Goal: Task Accomplishment & Management: Complete application form

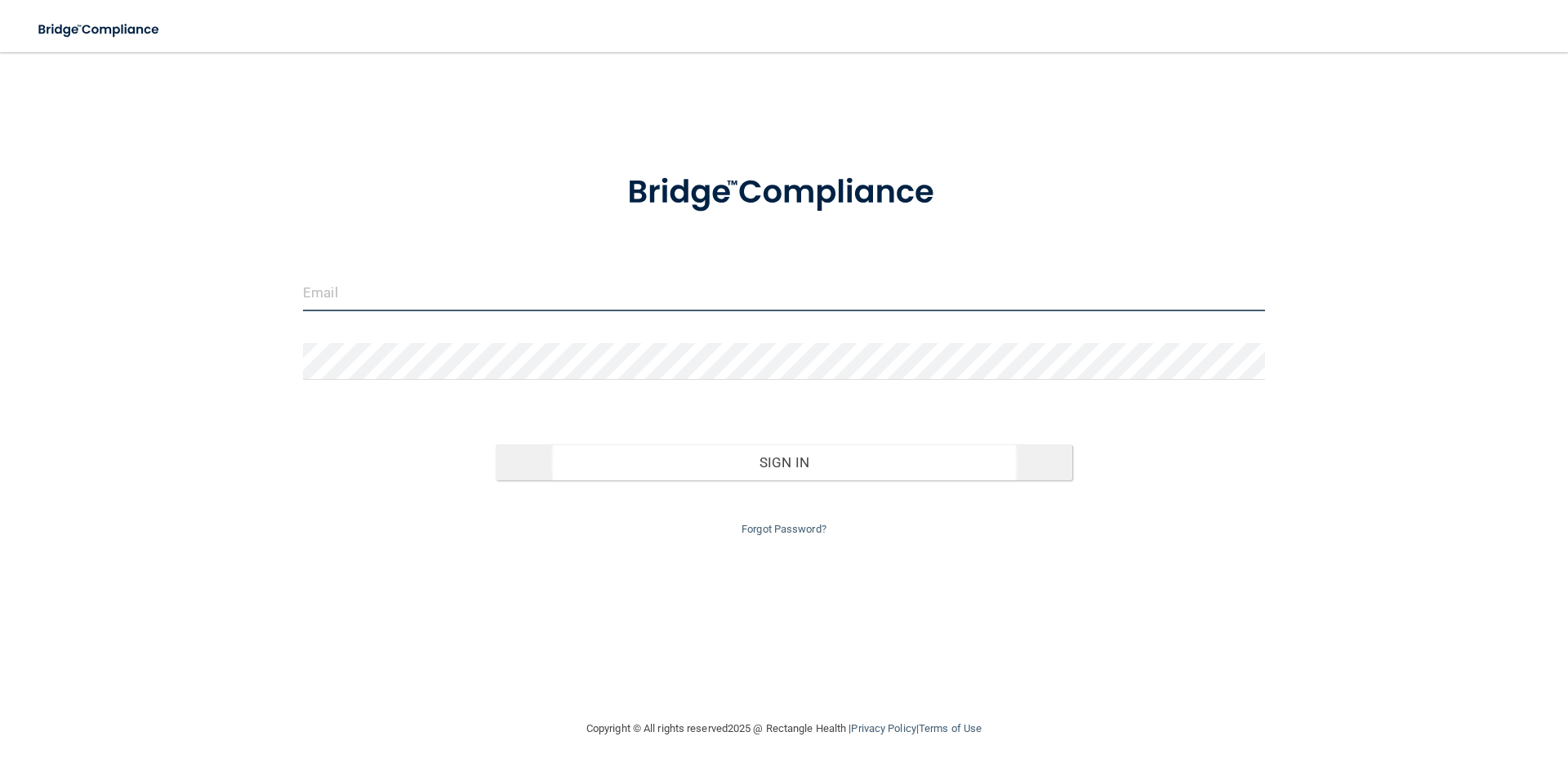
type input "[EMAIL_ADDRESS][DOMAIN_NAME]"
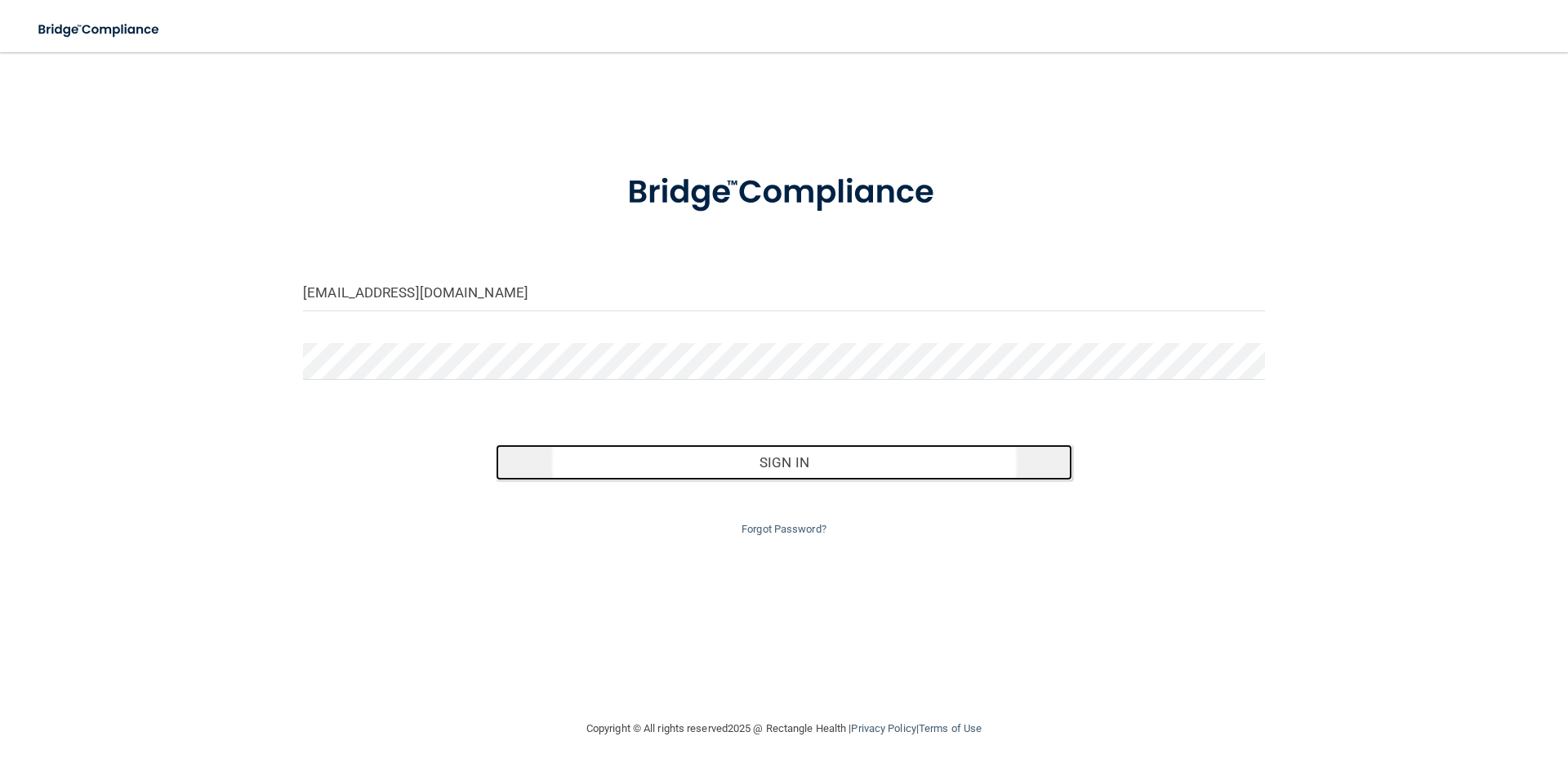
click at [805, 465] on button "Sign In" at bounding box center [784, 463] width 577 height 36
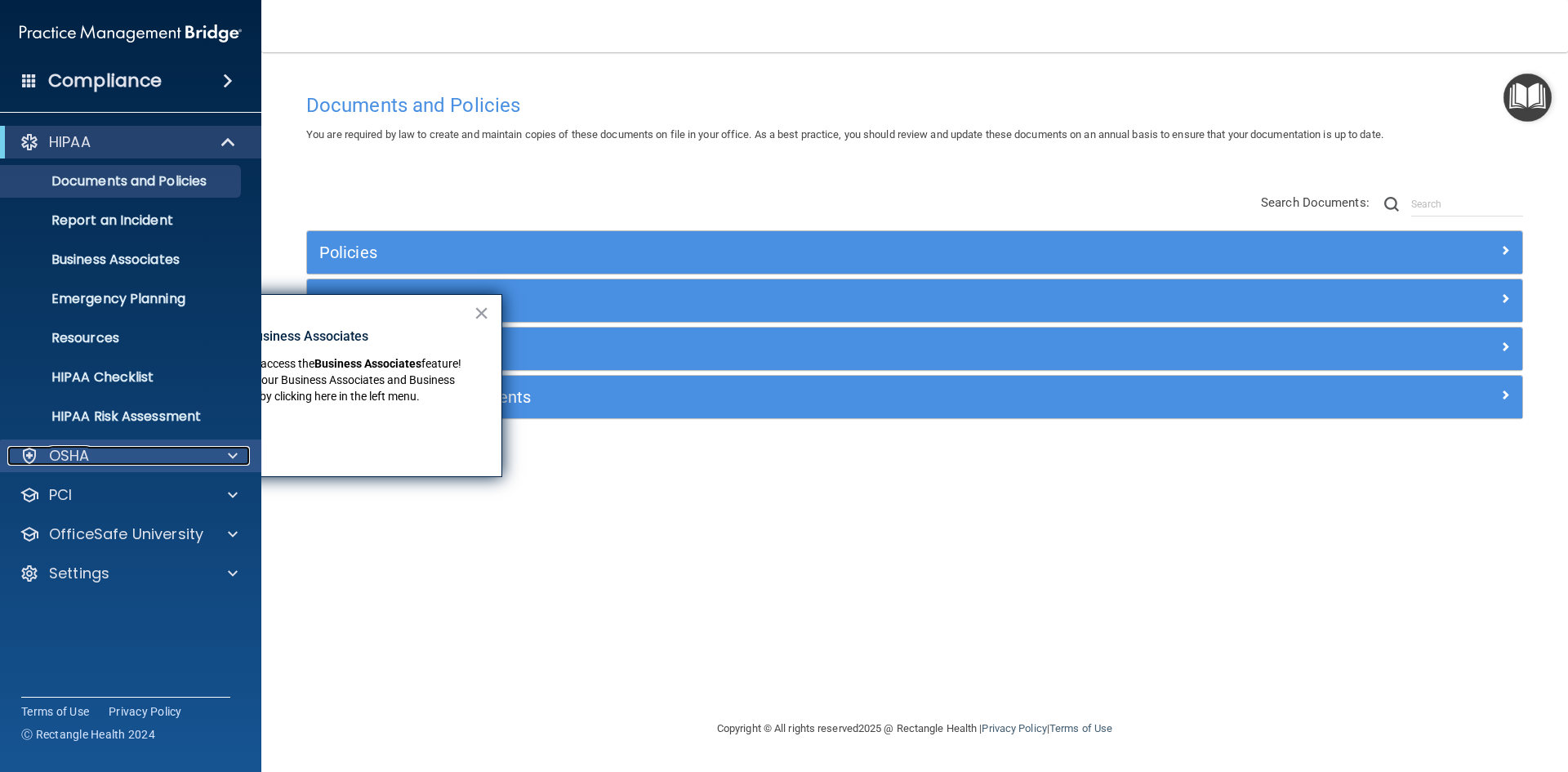
click at [121, 460] on div "OSHA" at bounding box center [109, 456] width 203 height 19
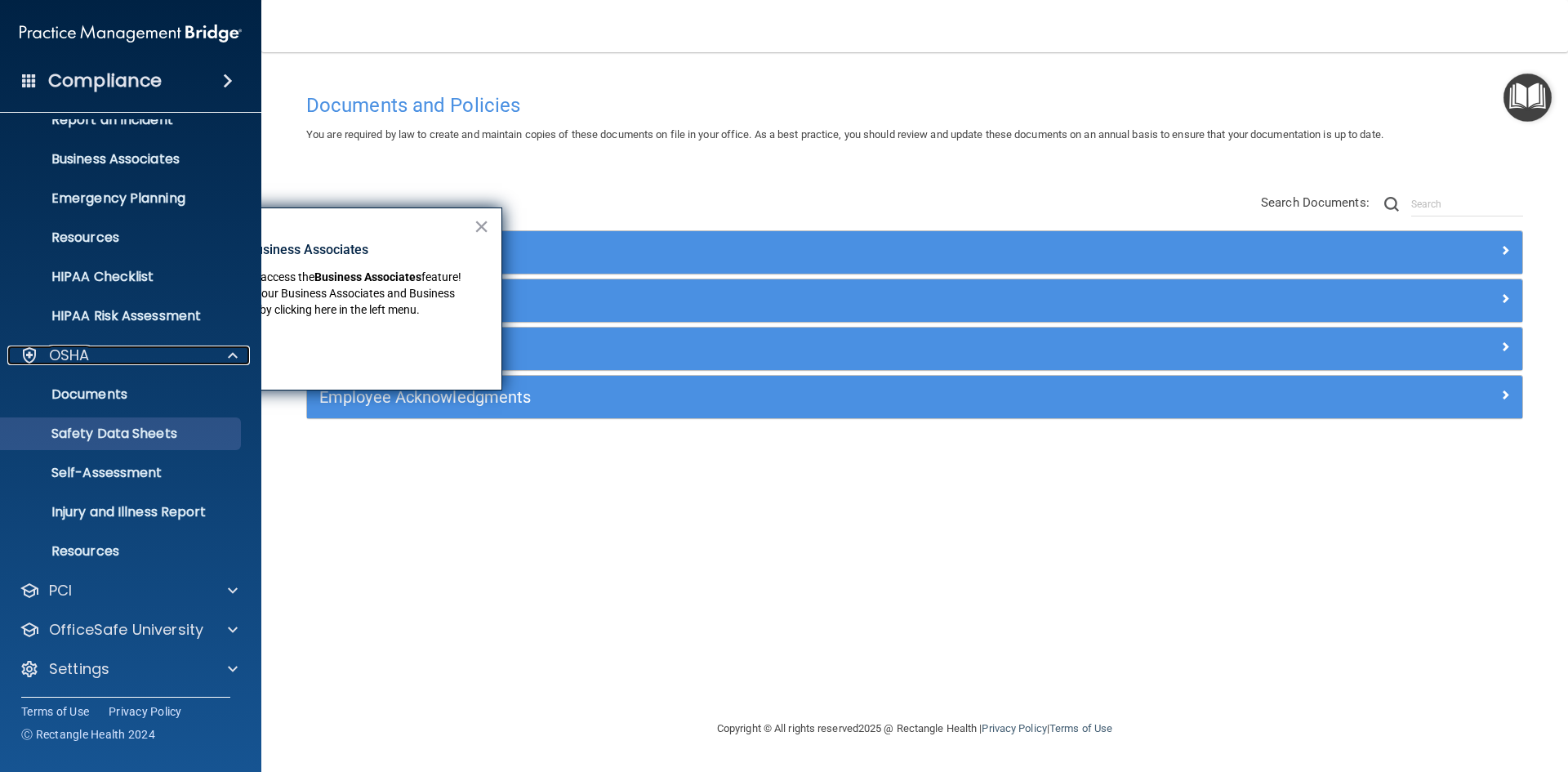
scroll to position [102, 0]
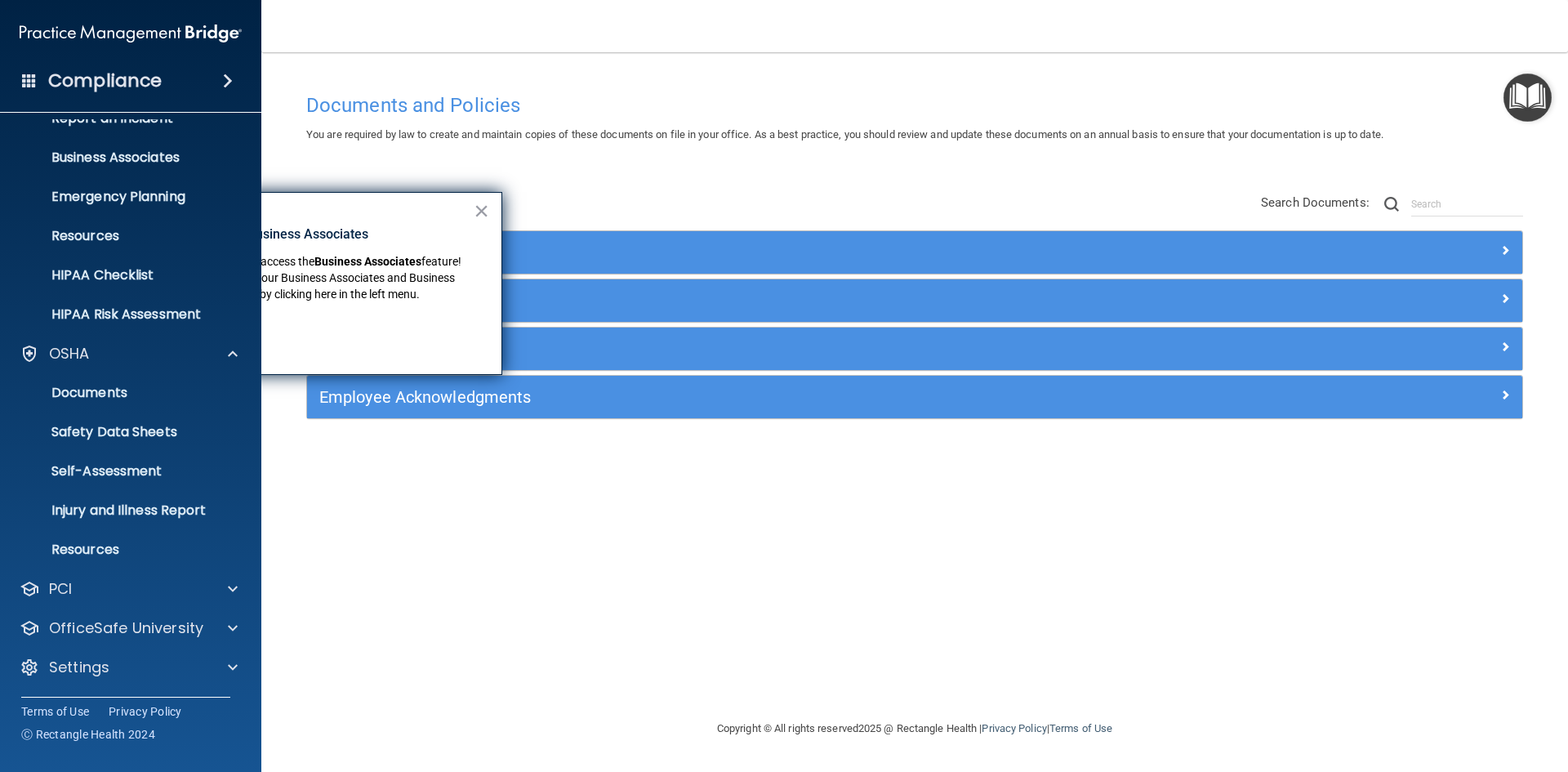
click at [127, 74] on h4 "Compliance" at bounding box center [105, 80] width 113 height 23
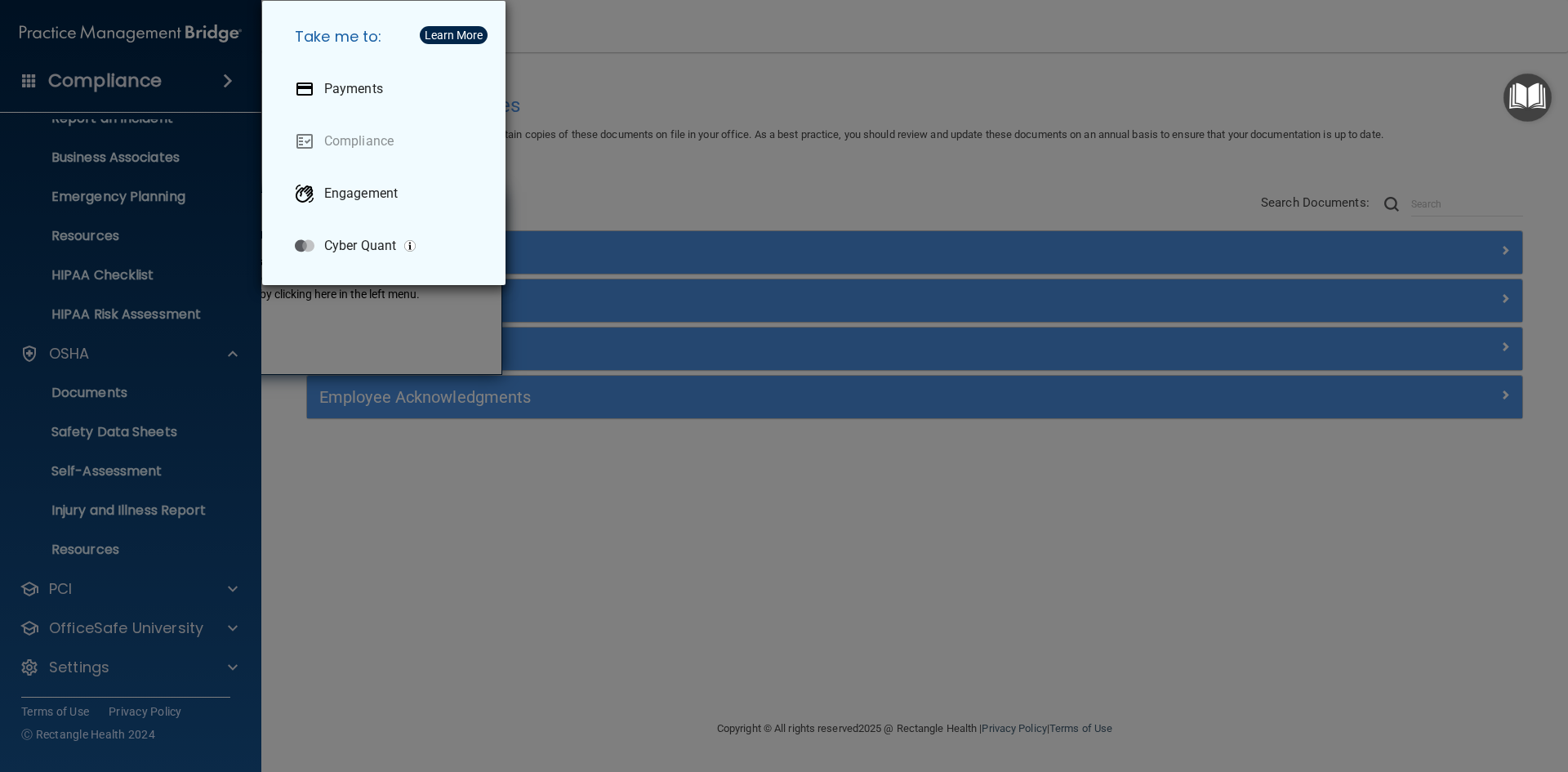
click at [918, 119] on div "Take me to: Payments Compliance Engagement Cyber Quant" at bounding box center [784, 386] width 1568 height 772
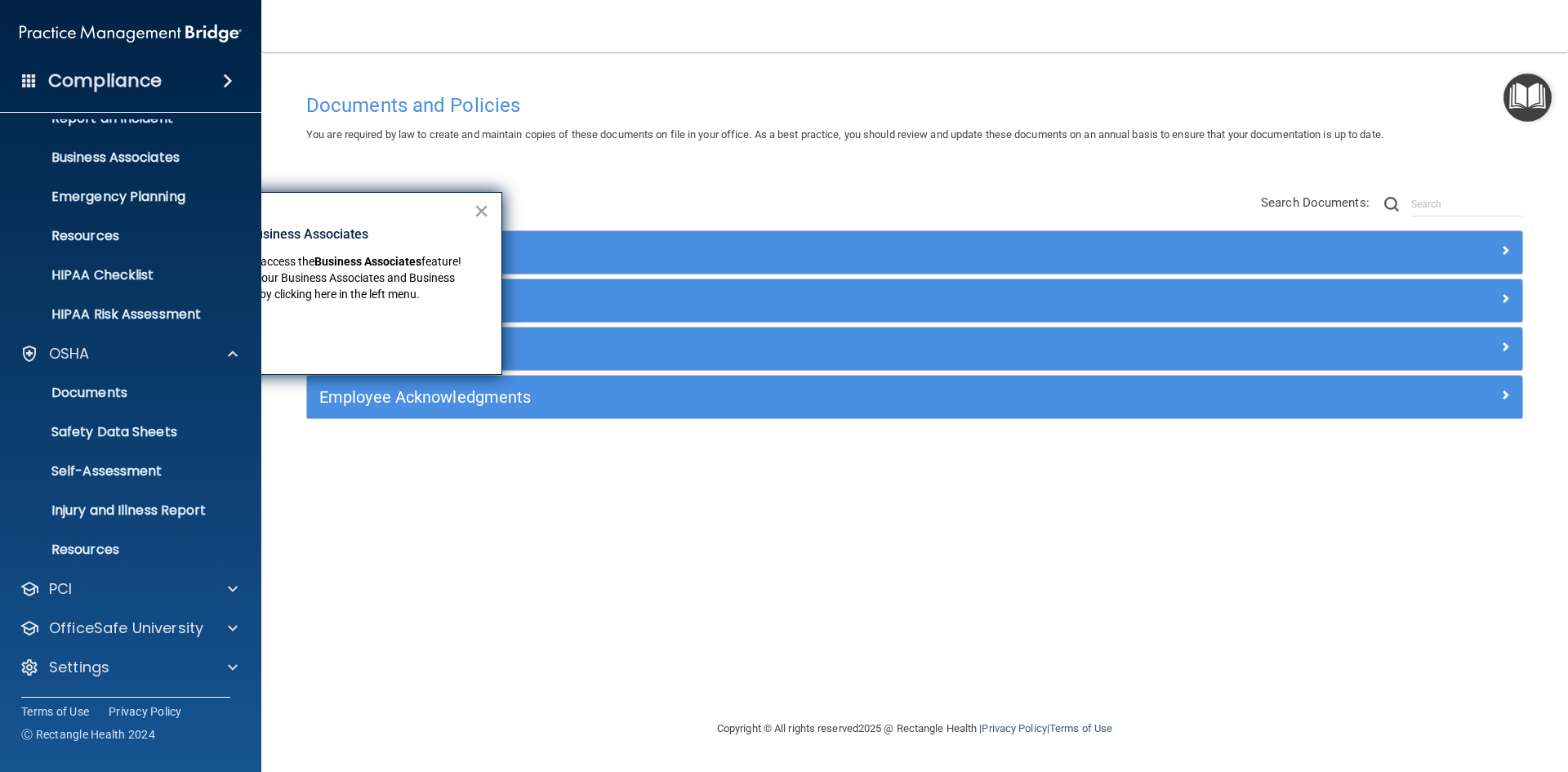
click at [478, 207] on button "×" at bounding box center [481, 211] width 15 height 26
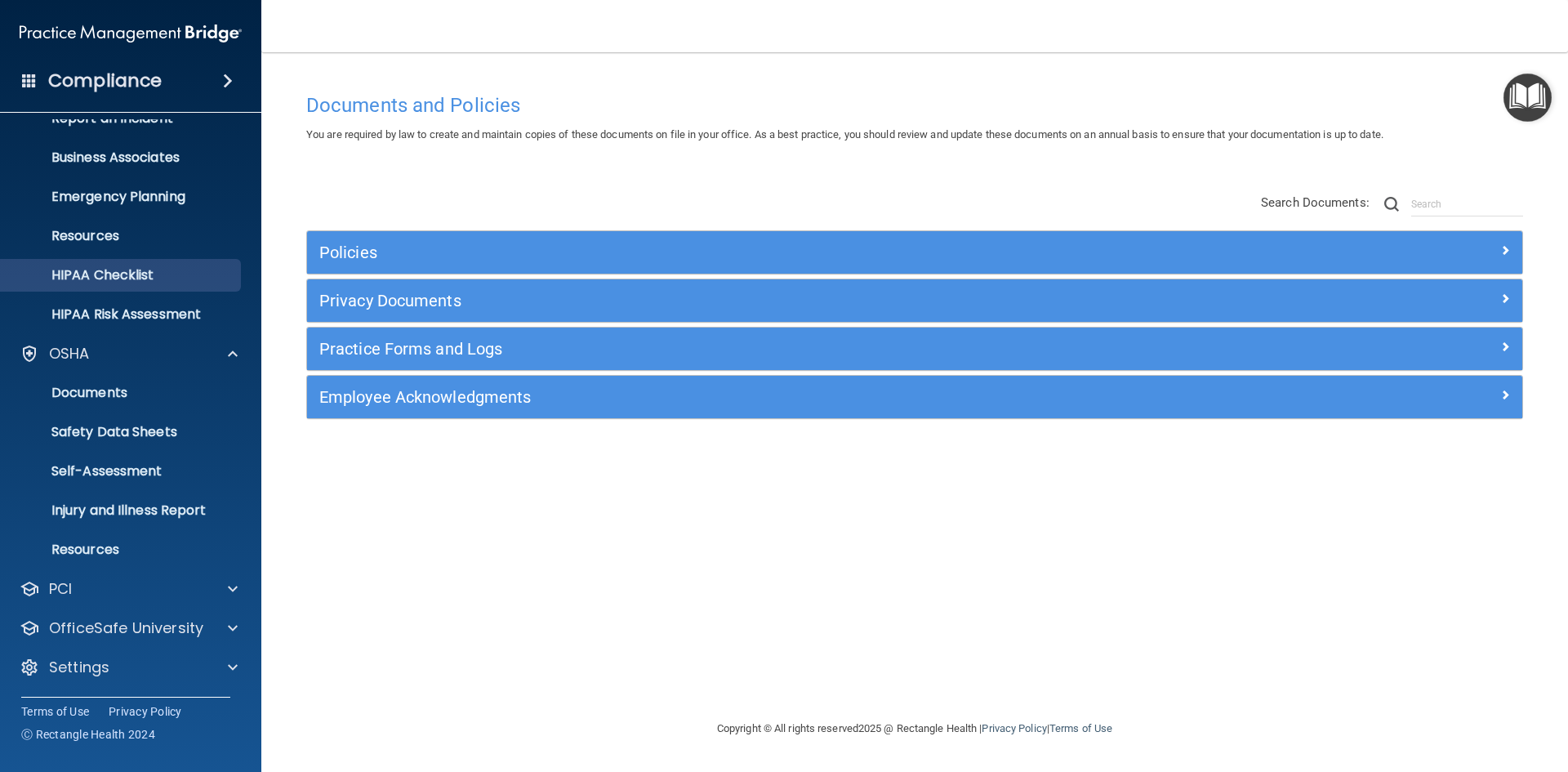
scroll to position [0, 0]
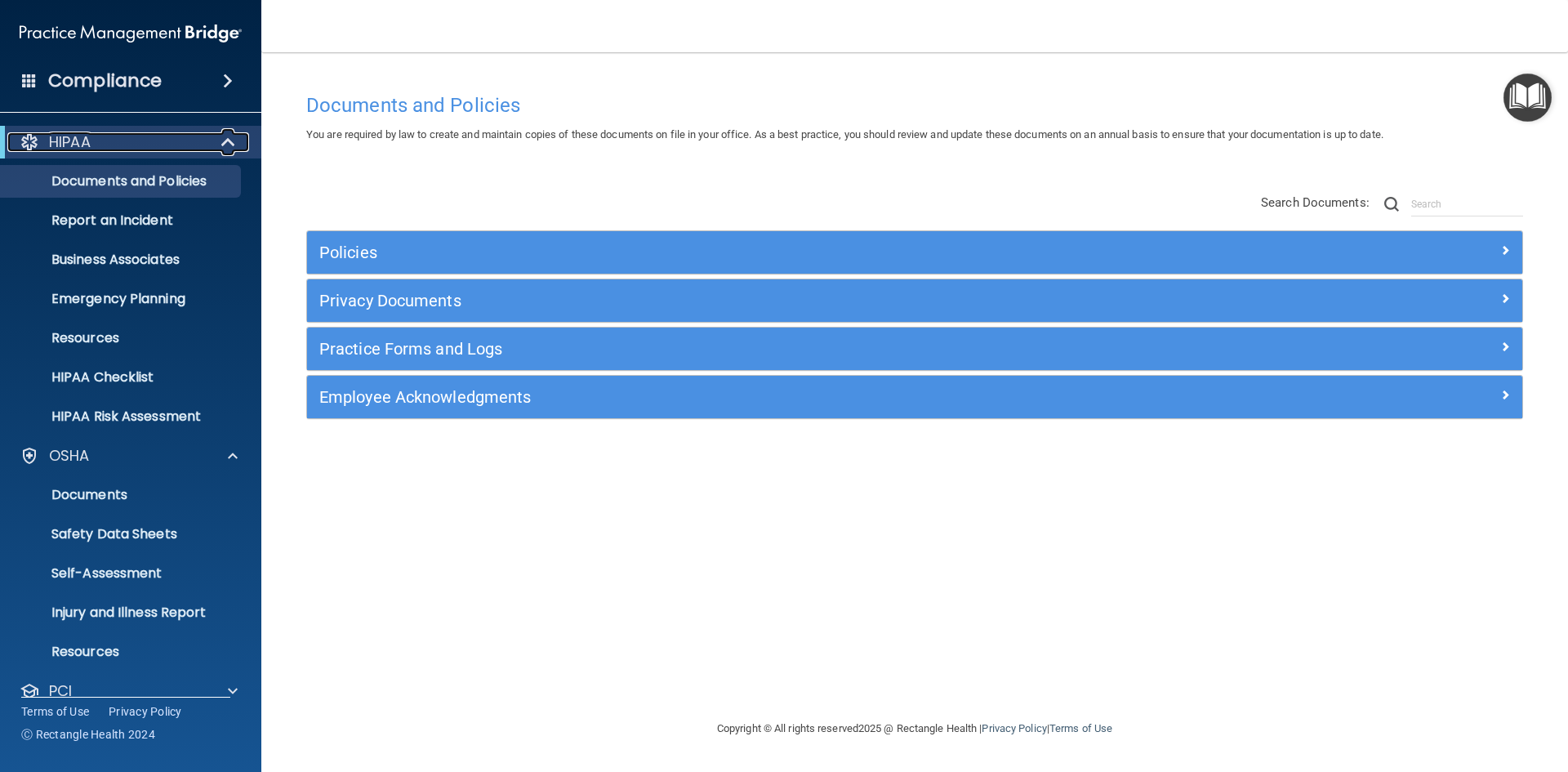
click at [71, 139] on p "HIPAA" at bounding box center [69, 142] width 41 height 19
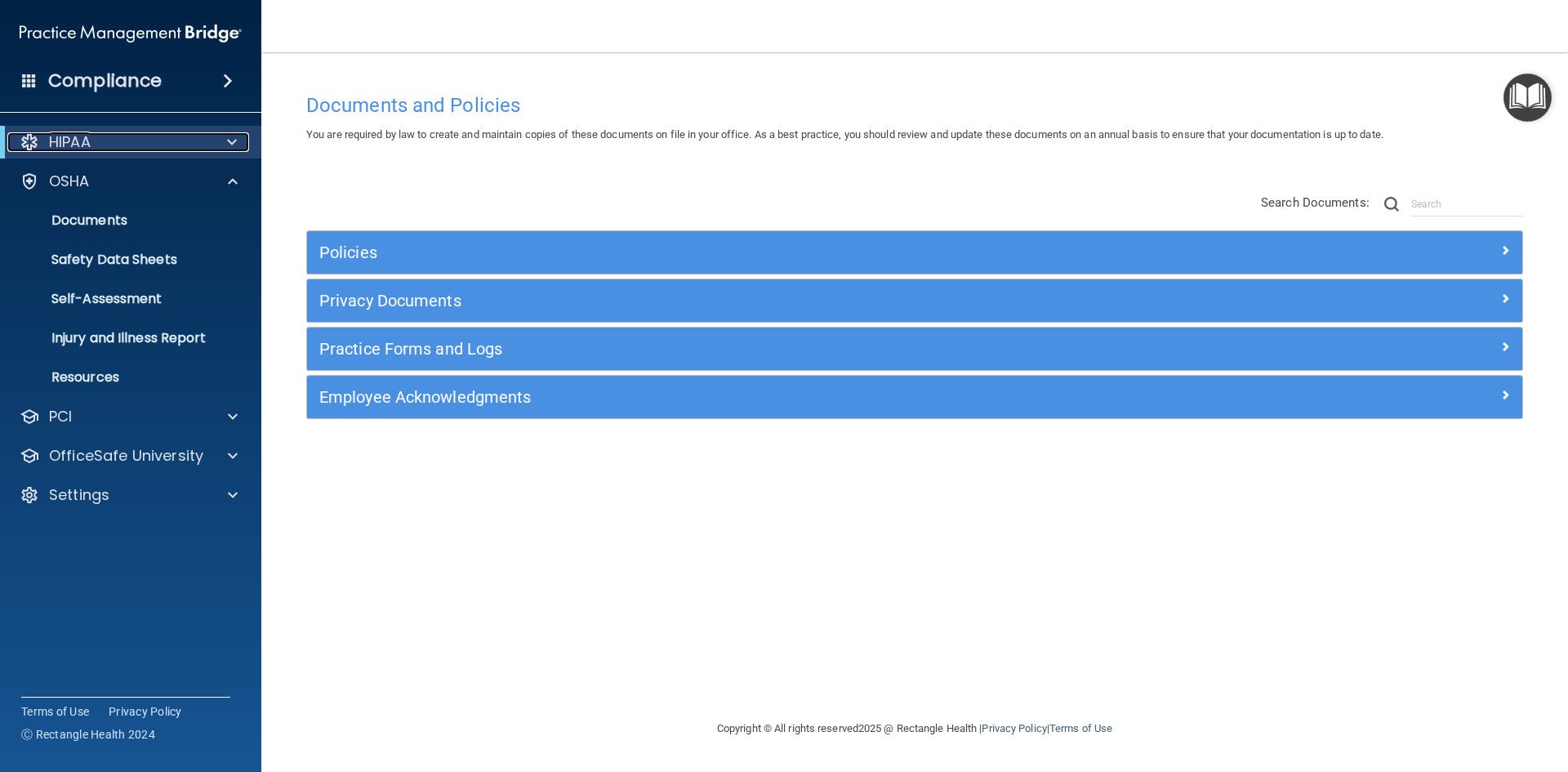
click at [83, 140] on p "HIPAA" at bounding box center [69, 142] width 41 height 19
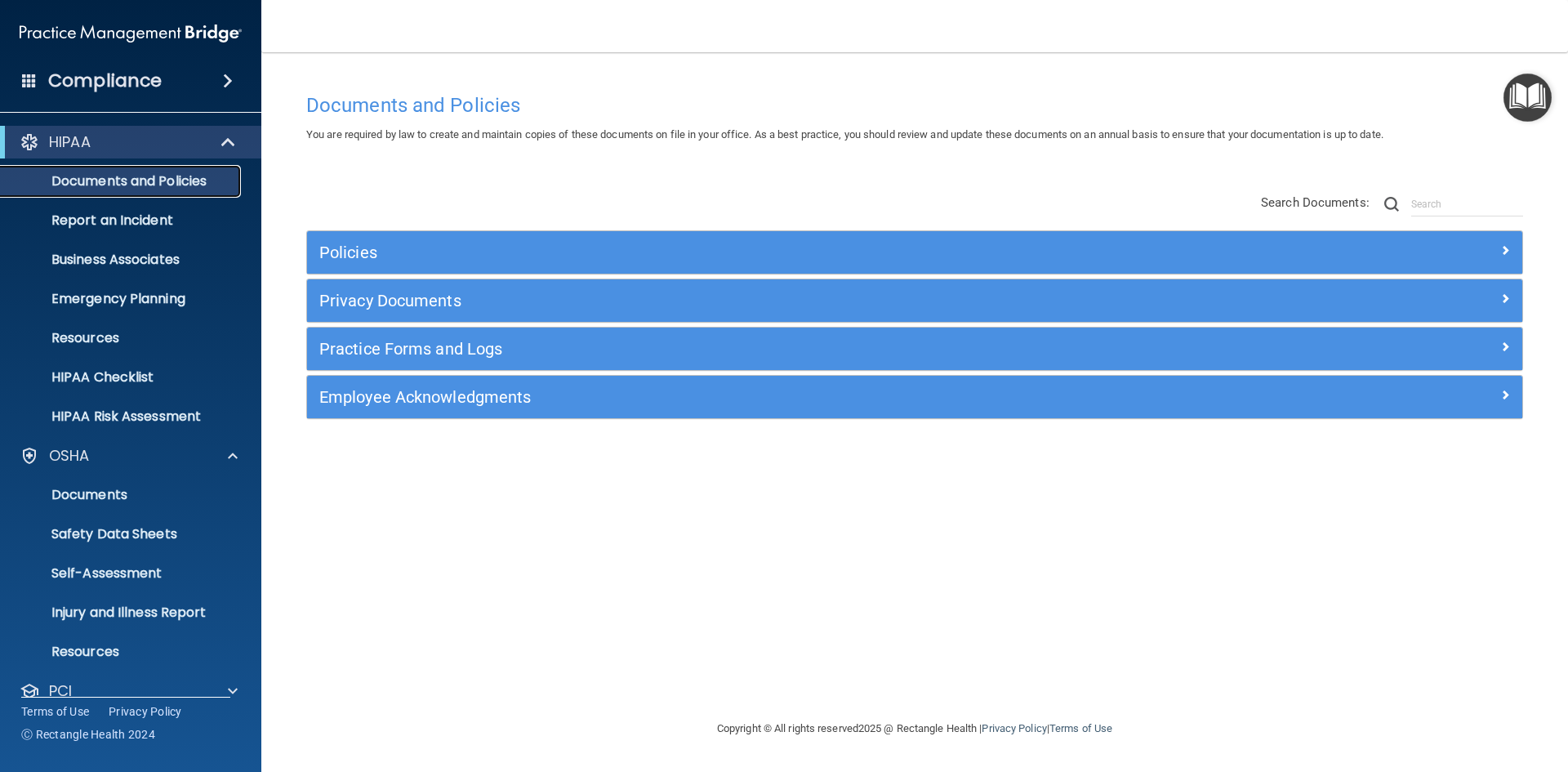
click at [141, 179] on p "Documents and Policies" at bounding box center [123, 181] width 223 height 16
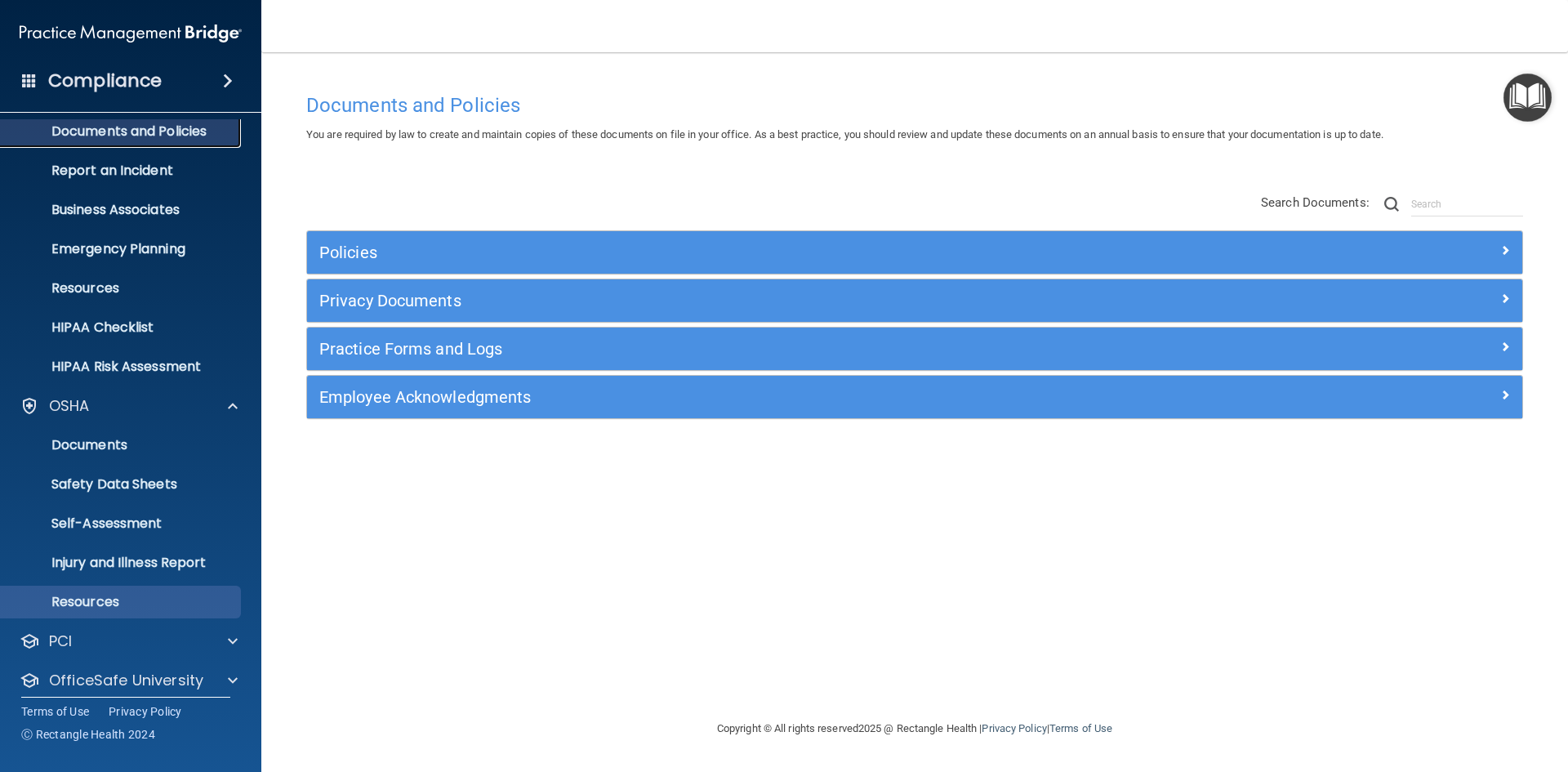
scroll to position [102, 0]
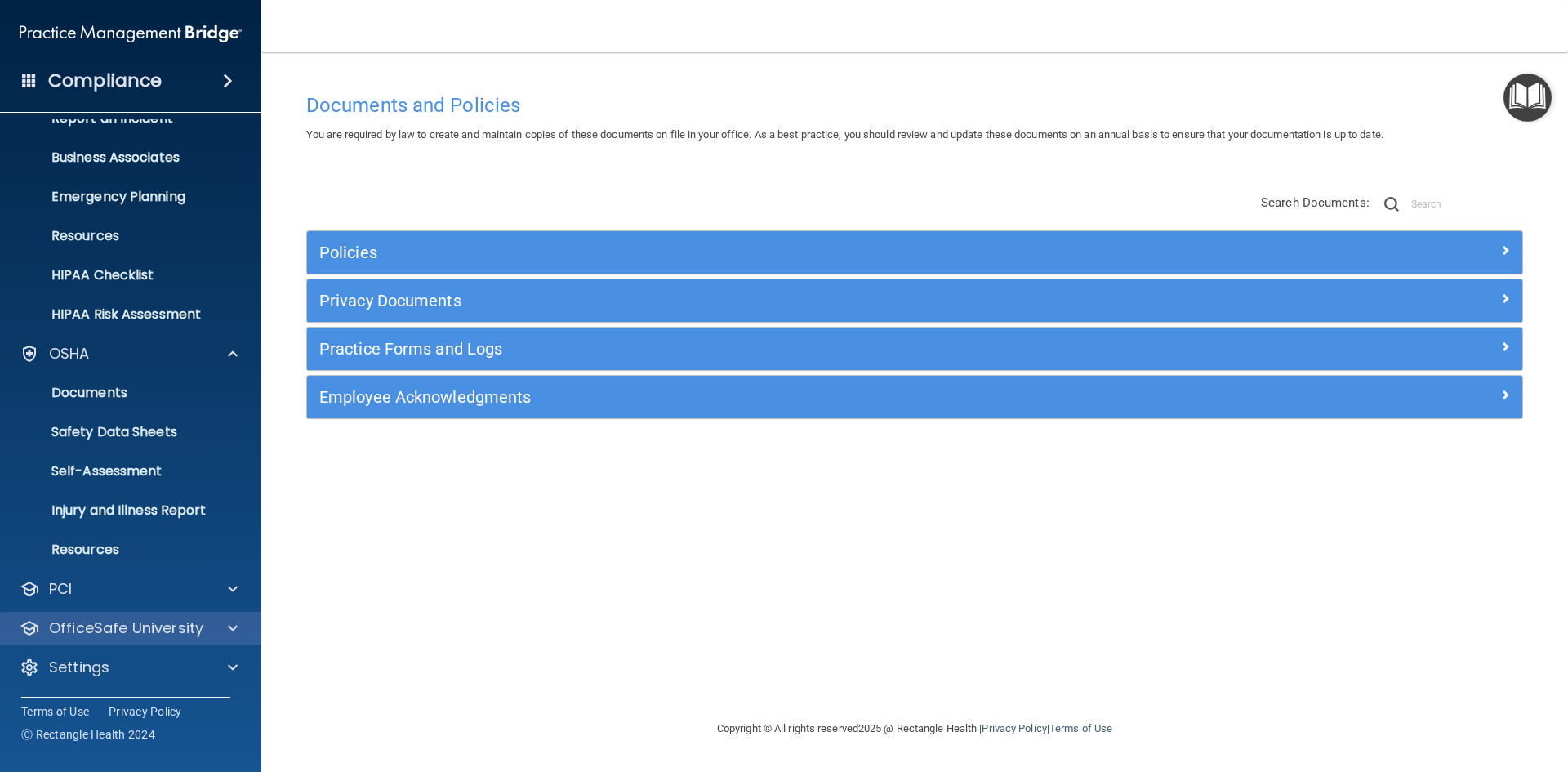
click at [130, 638] on div "OfficeSafe University" at bounding box center [131, 628] width 262 height 33
click at [237, 623] on span at bounding box center [233, 627] width 10 height 19
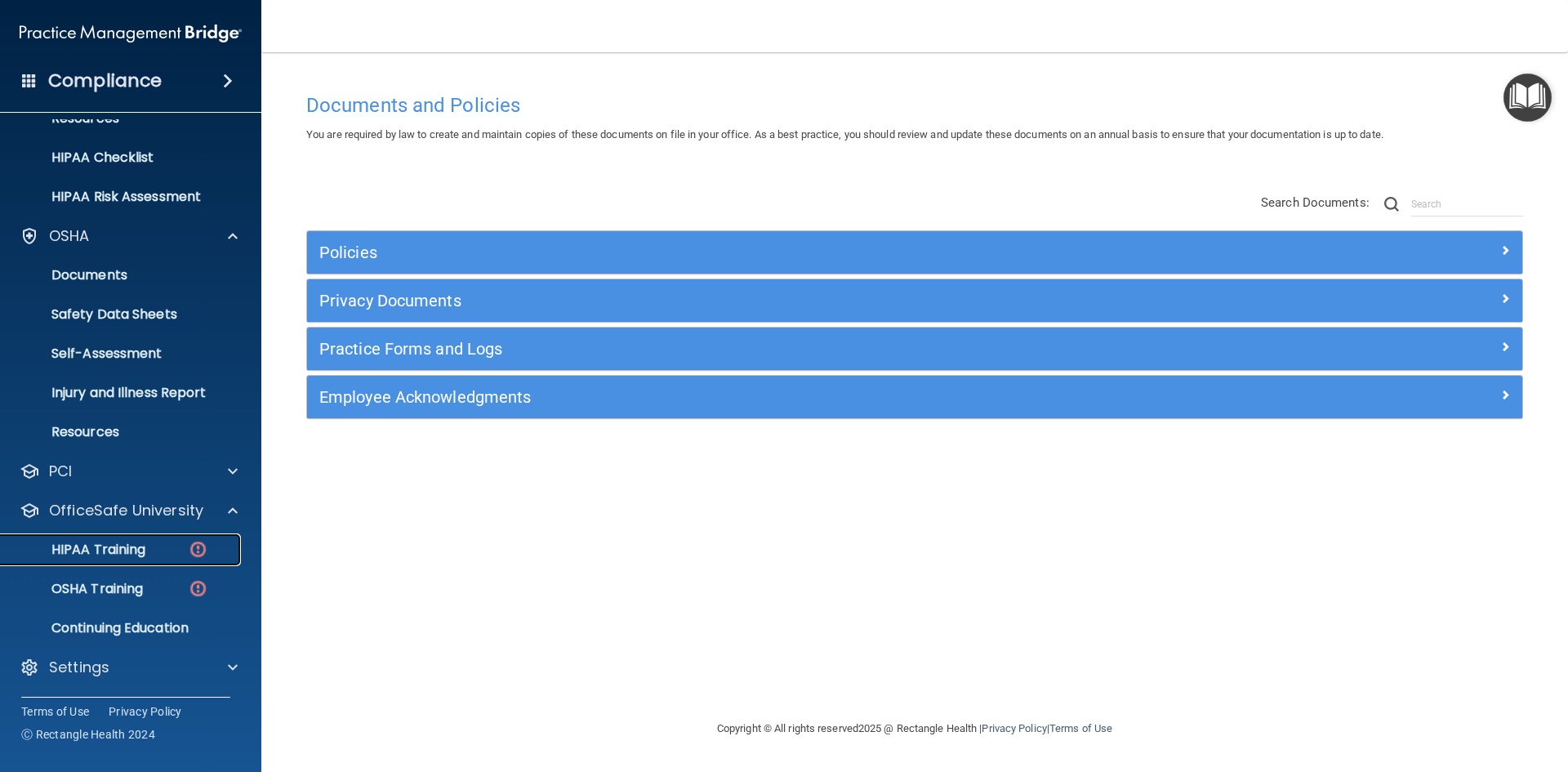
click at [119, 556] on p "HIPAA Training" at bounding box center [78, 550] width 134 height 16
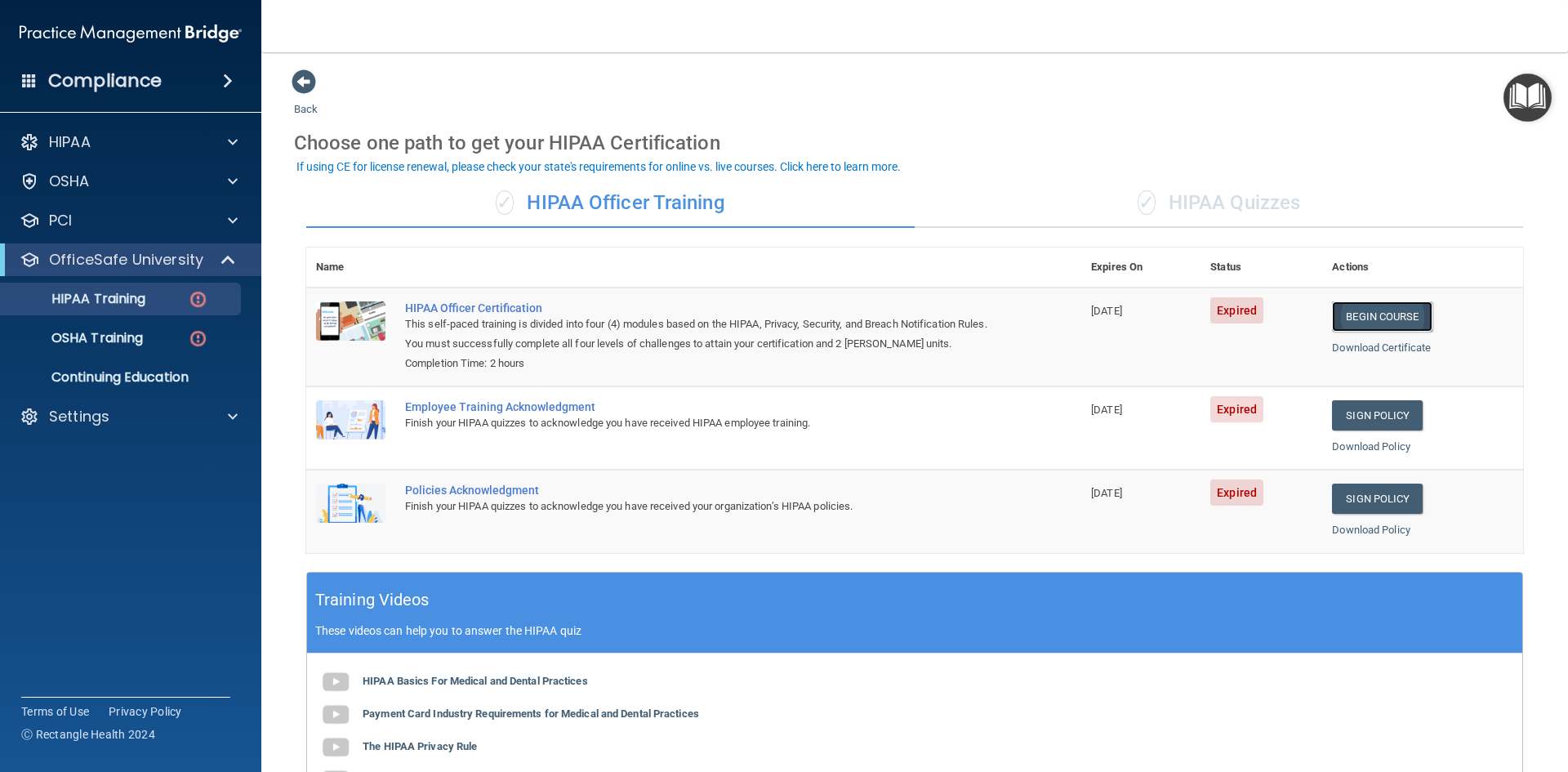
click at [1365, 326] on link "Begin Course" at bounding box center [1382, 317] width 100 height 30
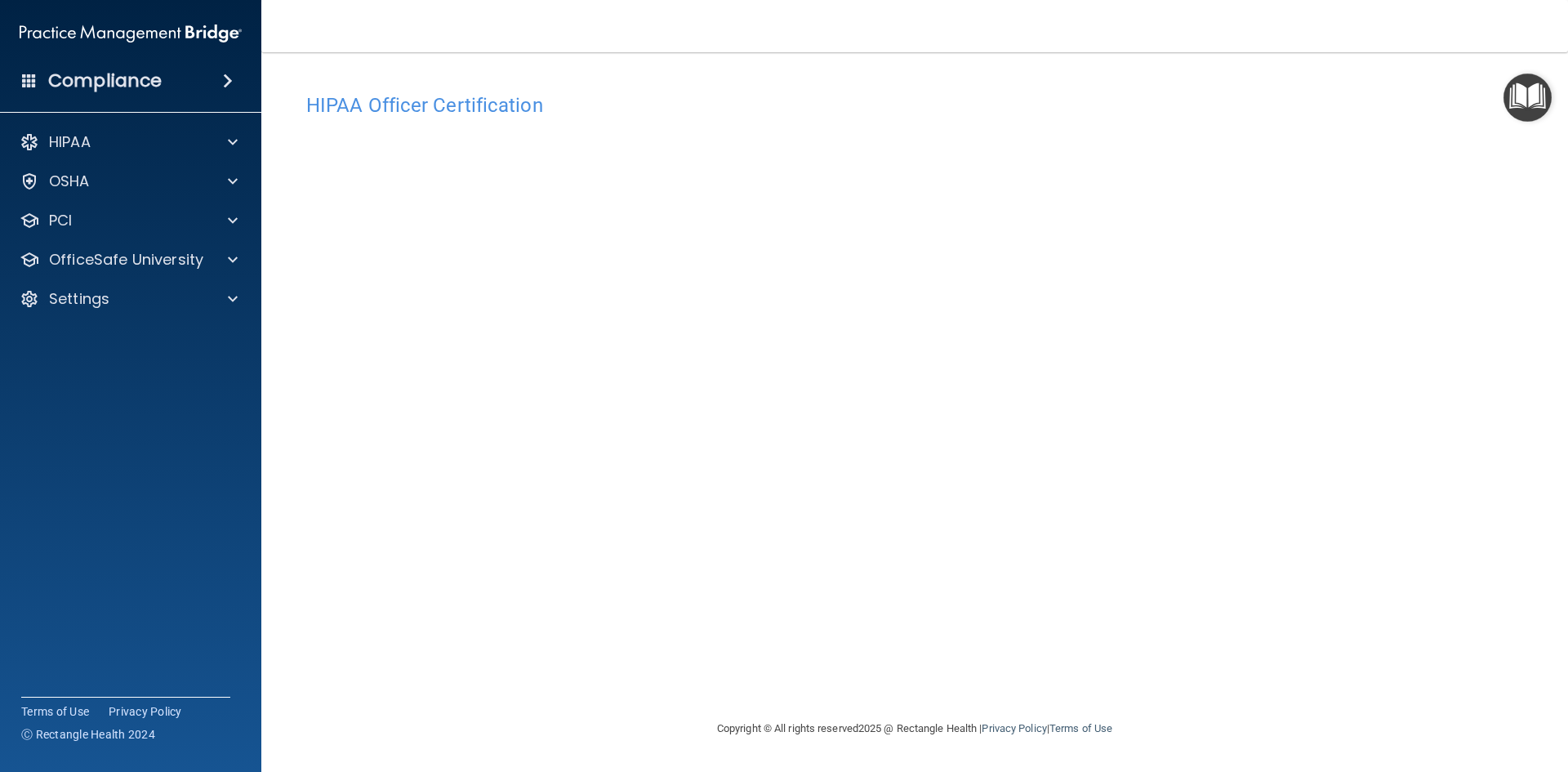
drag, startPoint x: 1523, startPoint y: 697, endPoint x: 1167, endPoint y: 730, distance: 357.5
click at [1167, 730] on div "Copyright © All rights reserved 2025 @ Rectangle Health | Privacy Policy | Term…" at bounding box center [914, 729] width 596 height 52
click at [442, 87] on div "HIPAA Officer Certification" at bounding box center [915, 104] width 1242 height 40
click at [970, 61] on main "HIPAA Officer Certification This course doesn’t expire until 02/13/2025. Are yo…" at bounding box center [915, 412] width 1307 height 720
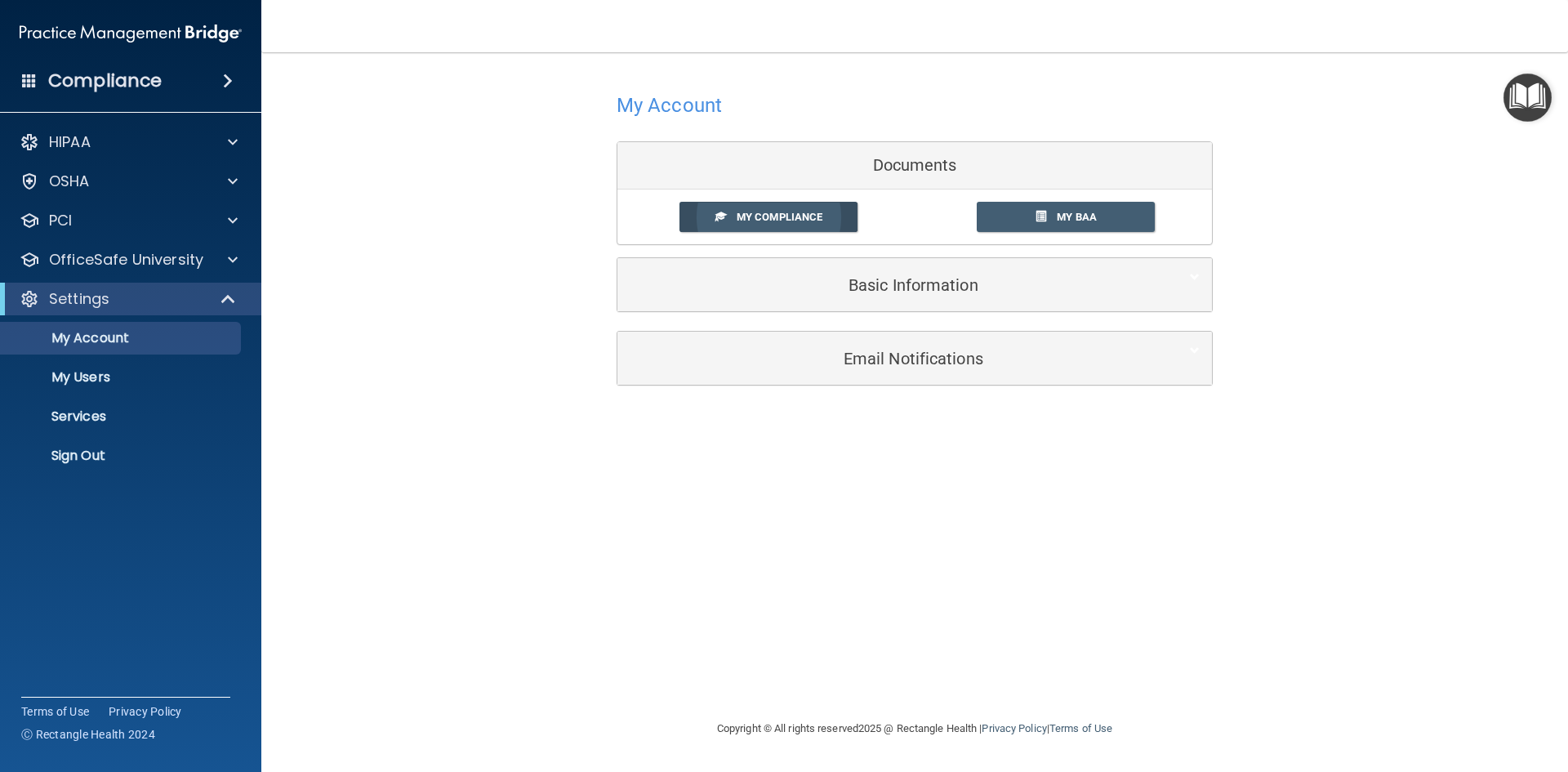
click at [799, 223] on span "My Compliance" at bounding box center [779, 216] width 85 height 12
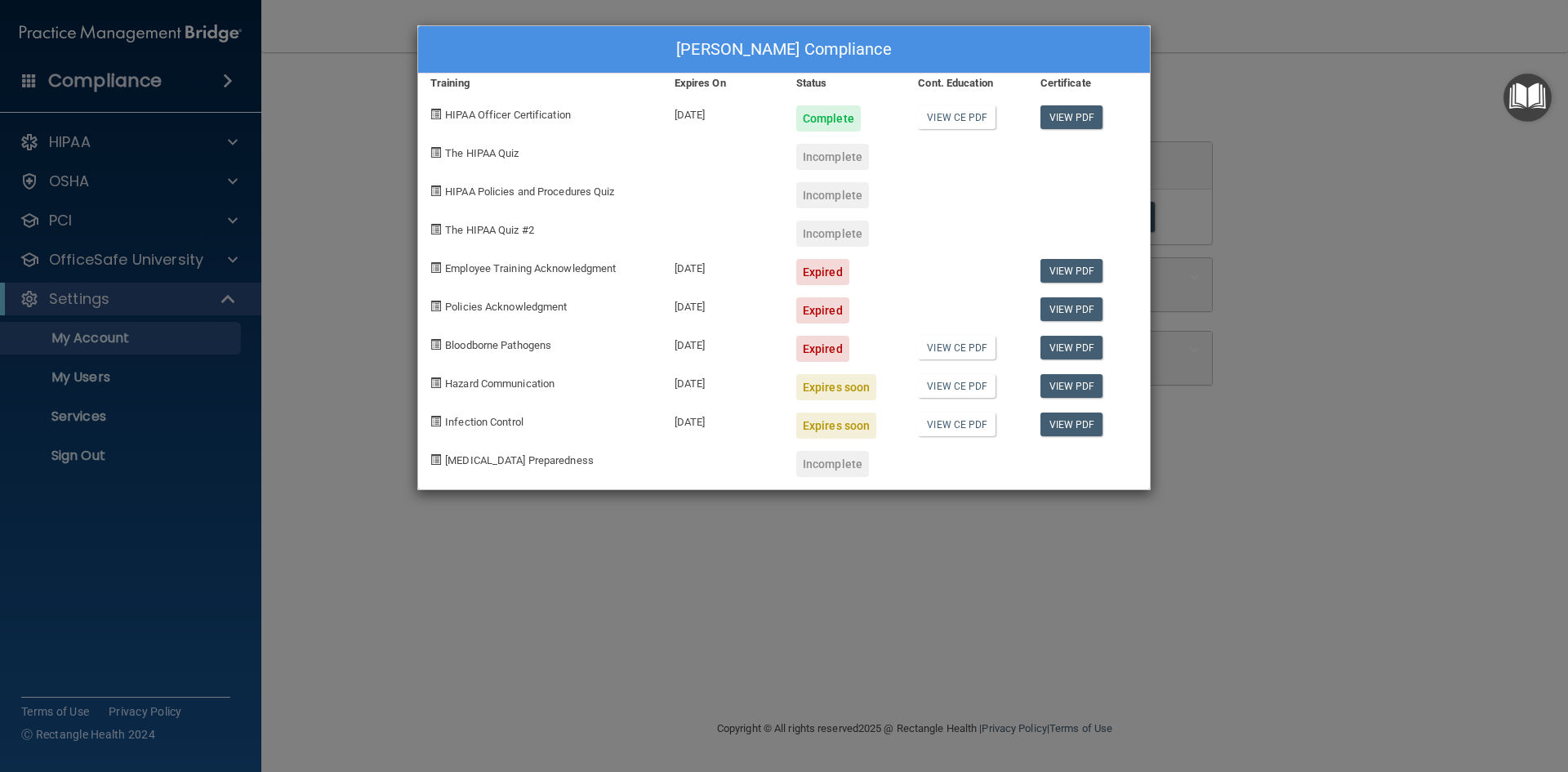
click at [1433, 122] on div "Emily Garbutt's Compliance Training Expires On Status Cont. Education Certifica…" at bounding box center [784, 386] width 1568 height 772
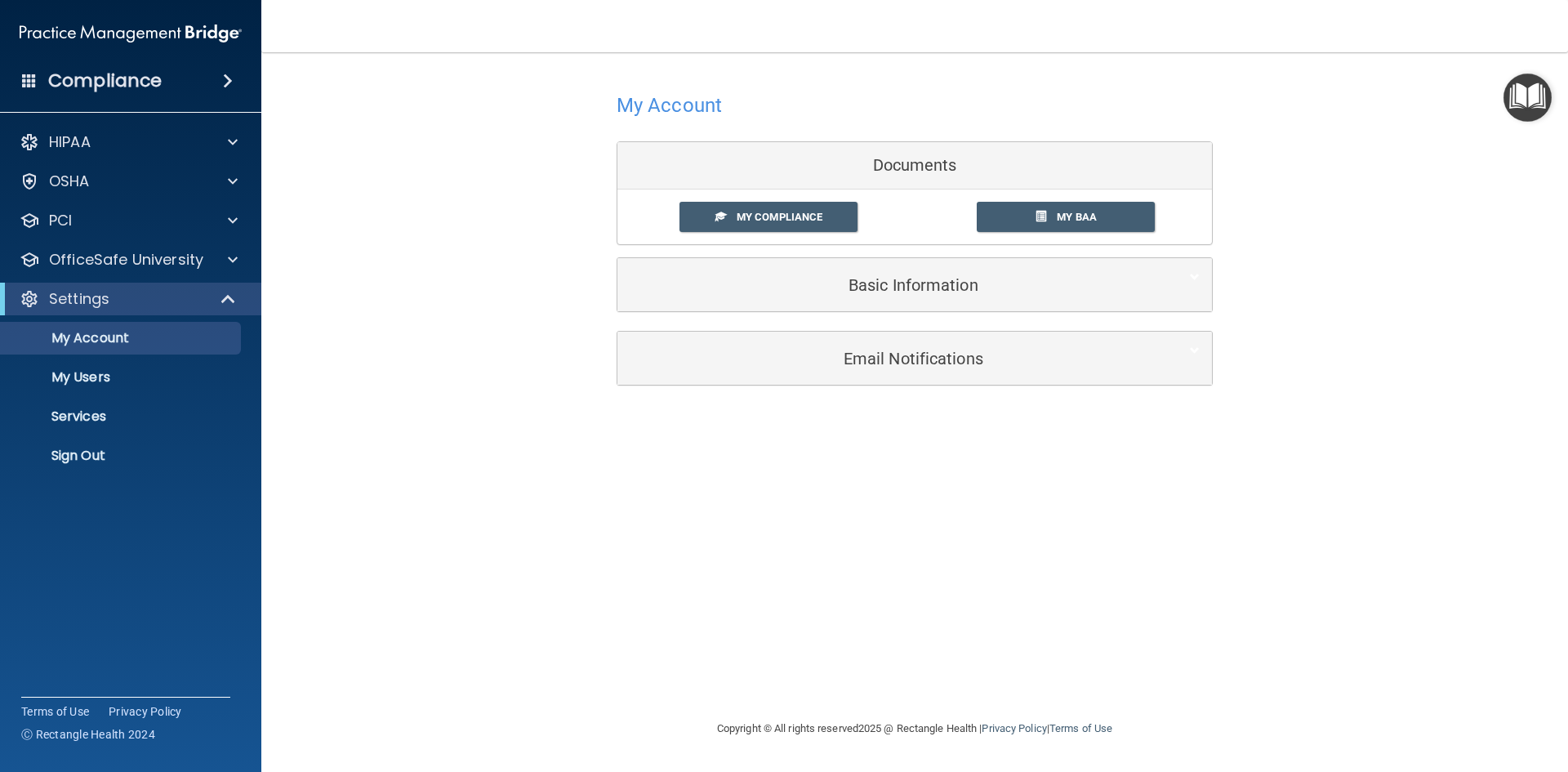
click at [97, 89] on h4 "Compliance" at bounding box center [105, 80] width 113 height 23
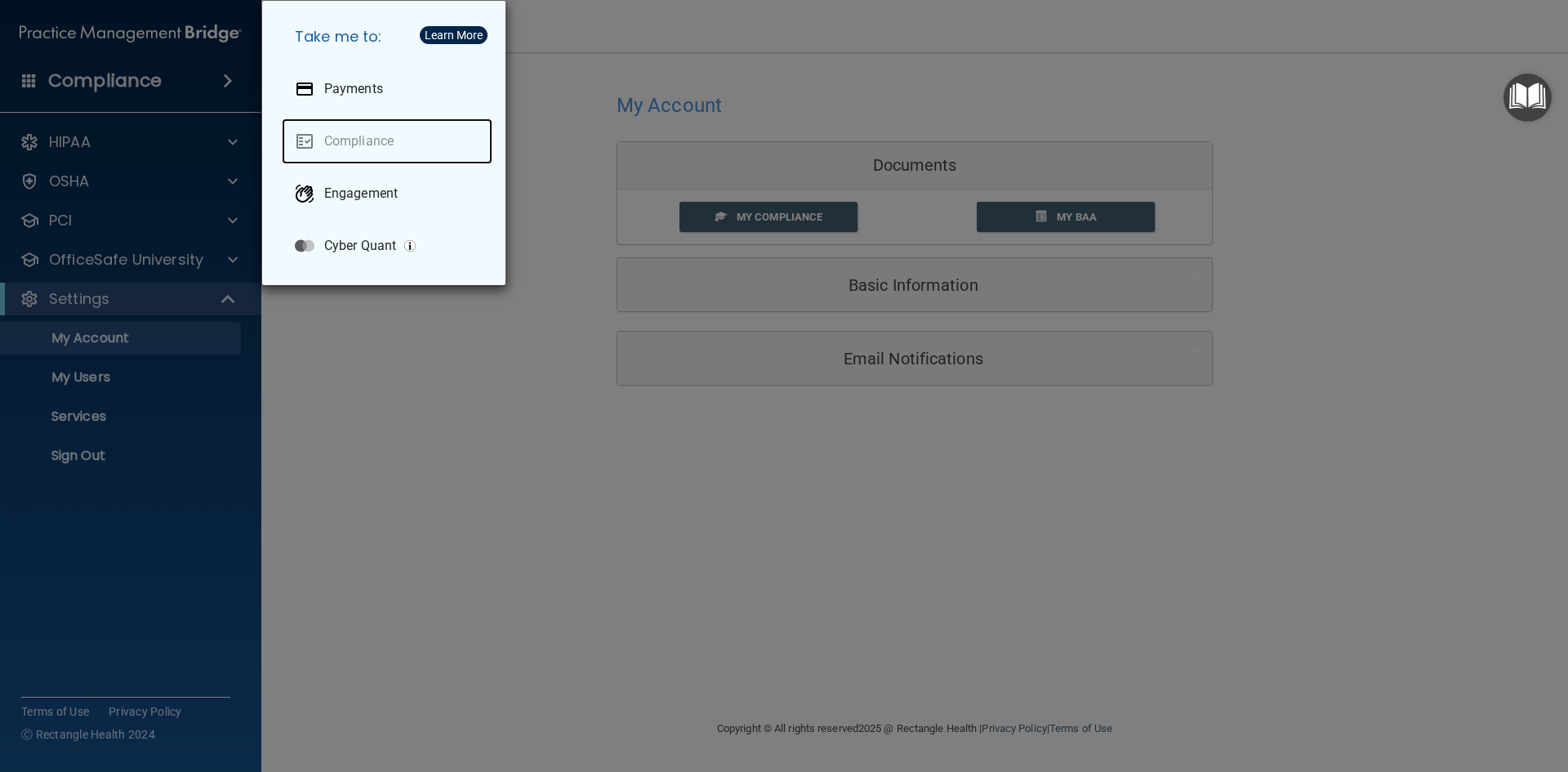
click at [369, 145] on link "Compliance" at bounding box center [386, 141] width 210 height 46
click at [81, 132] on div "Take me to: Payments Compliance Engagement Cyber Quant" at bounding box center [784, 386] width 1568 height 772
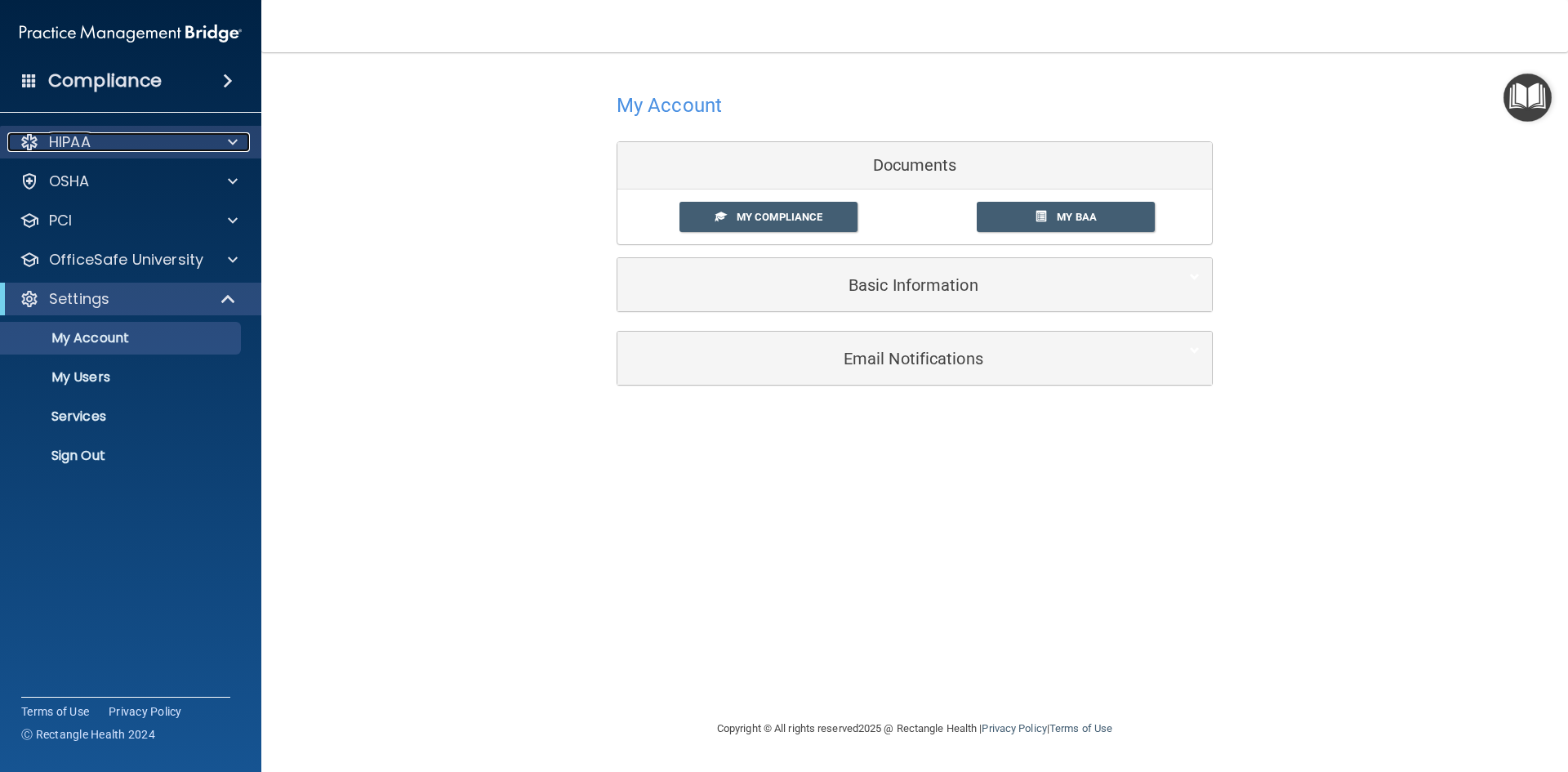
click at [59, 147] on p "HIPAA" at bounding box center [69, 142] width 41 height 19
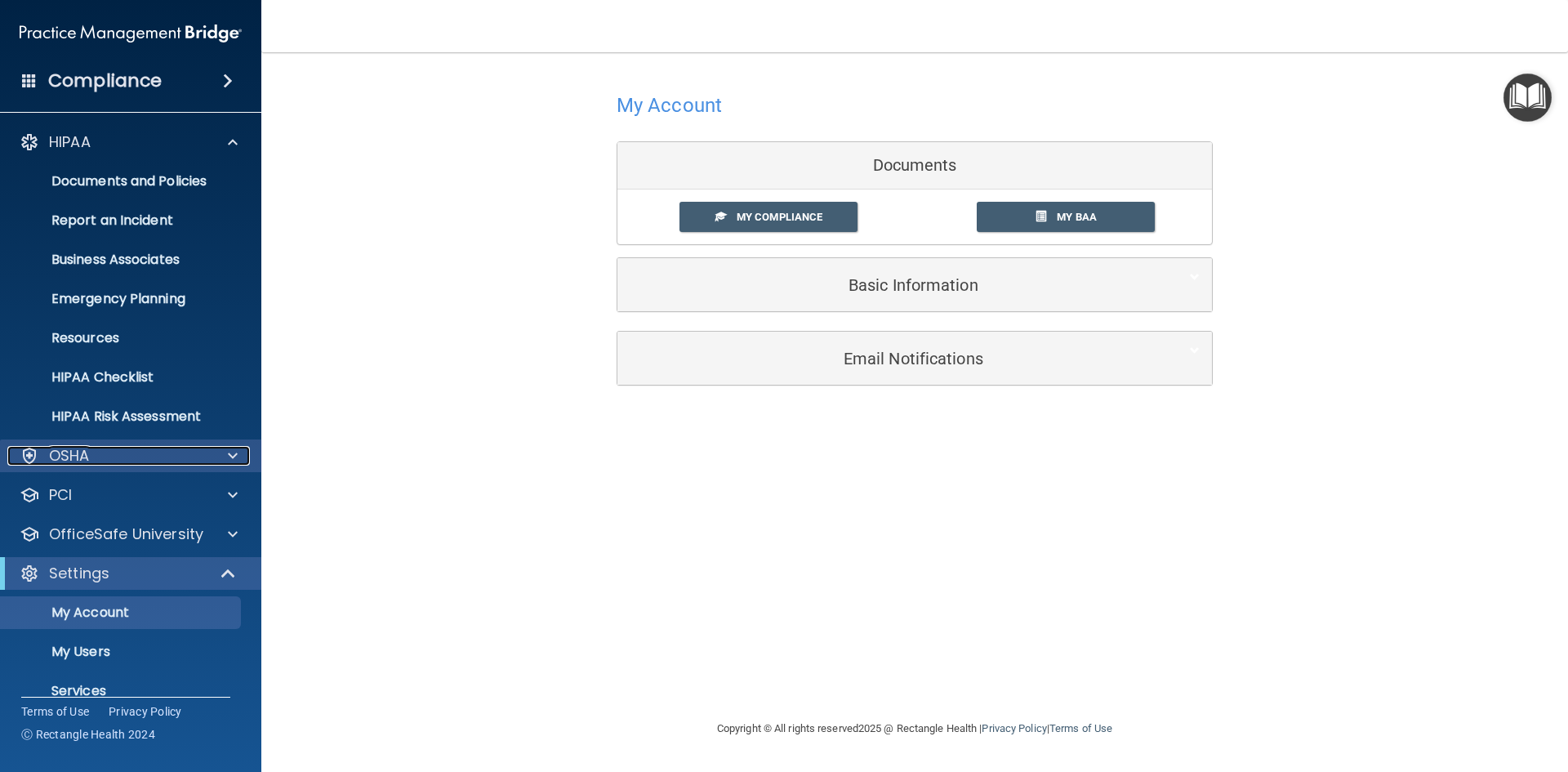
click at [74, 454] on p "OSHA" at bounding box center [69, 456] width 41 height 19
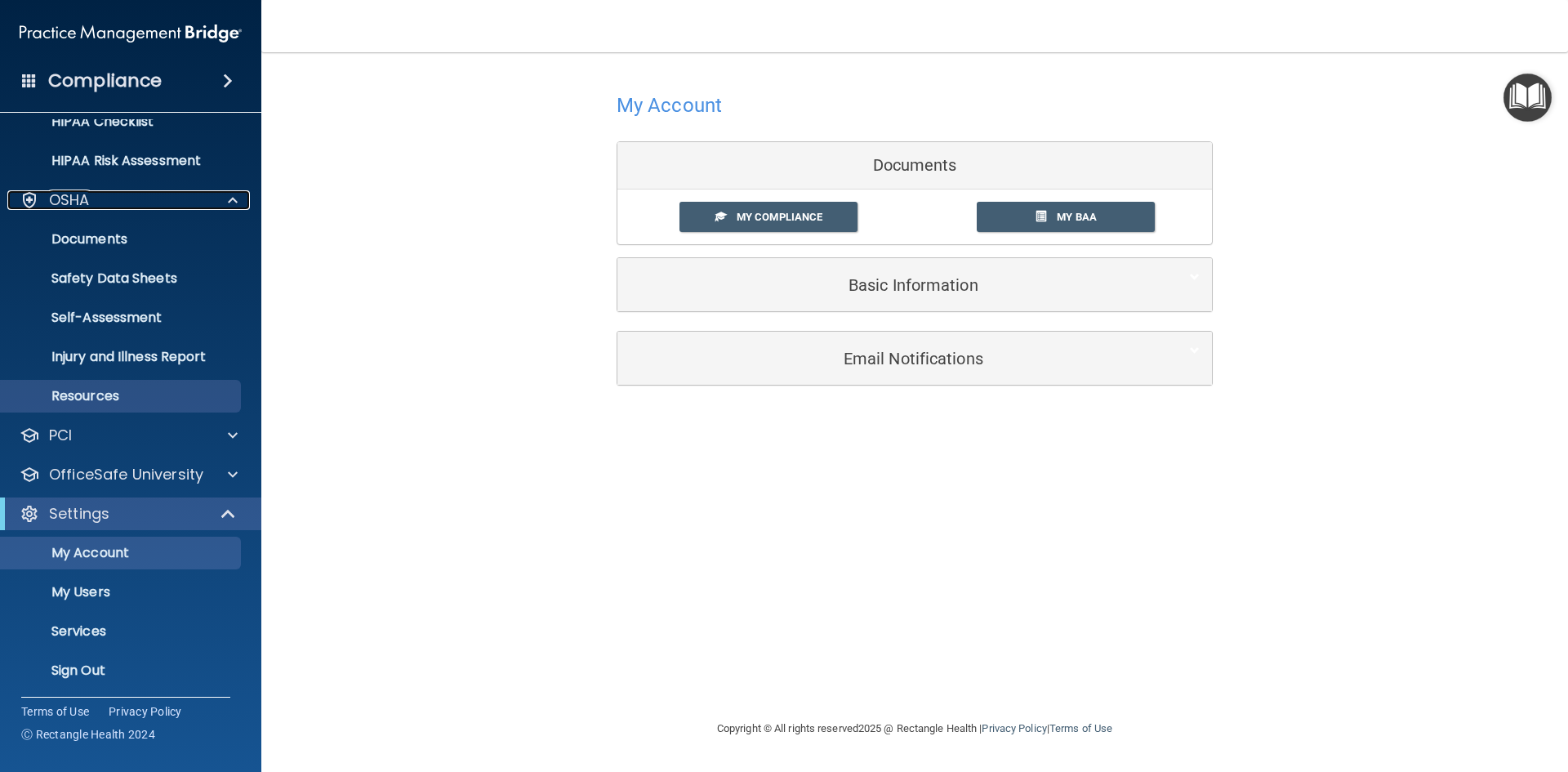
scroll to position [259, 0]
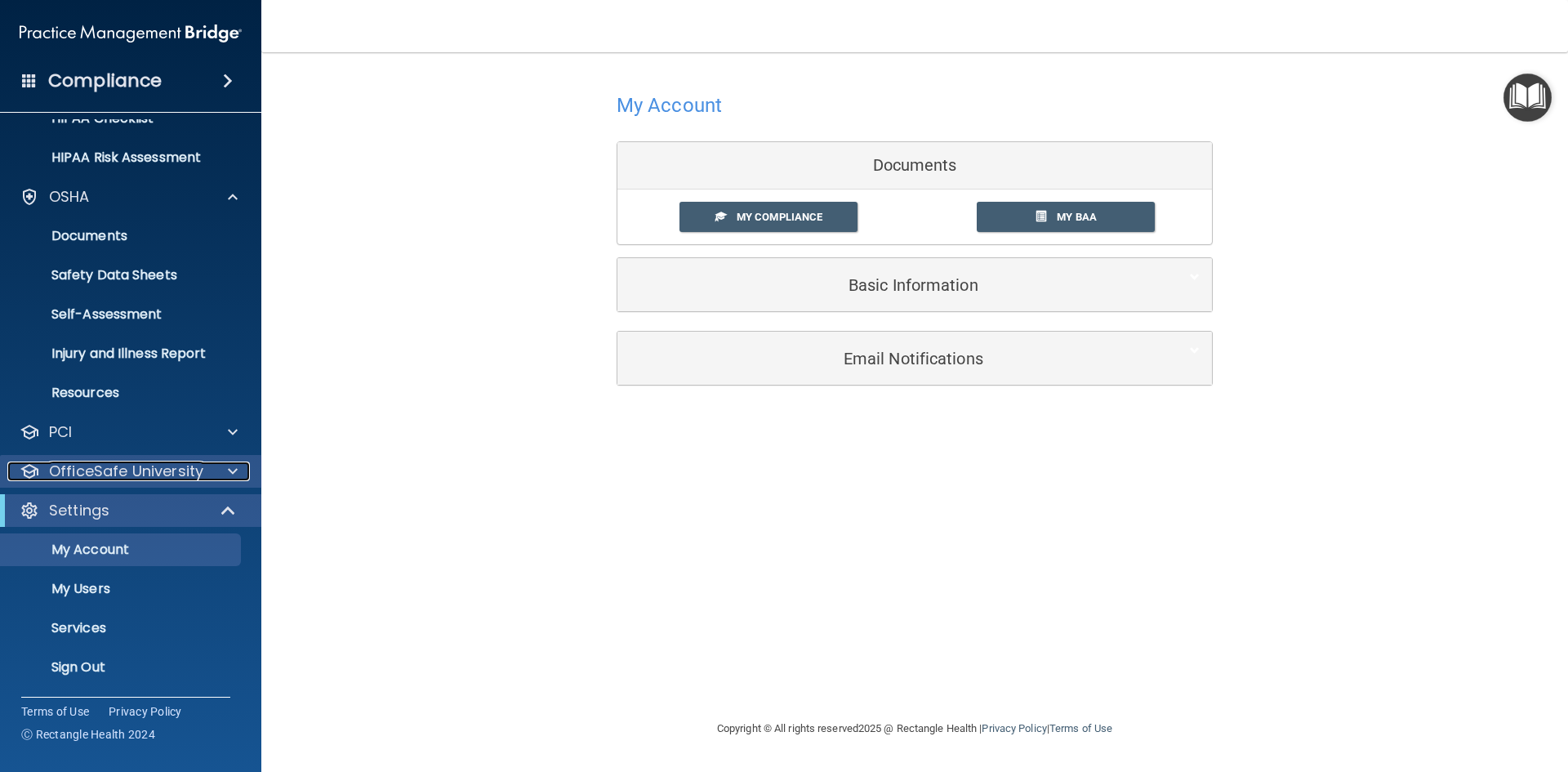
click at [117, 468] on p "OfficeSafe University" at bounding box center [126, 471] width 155 height 19
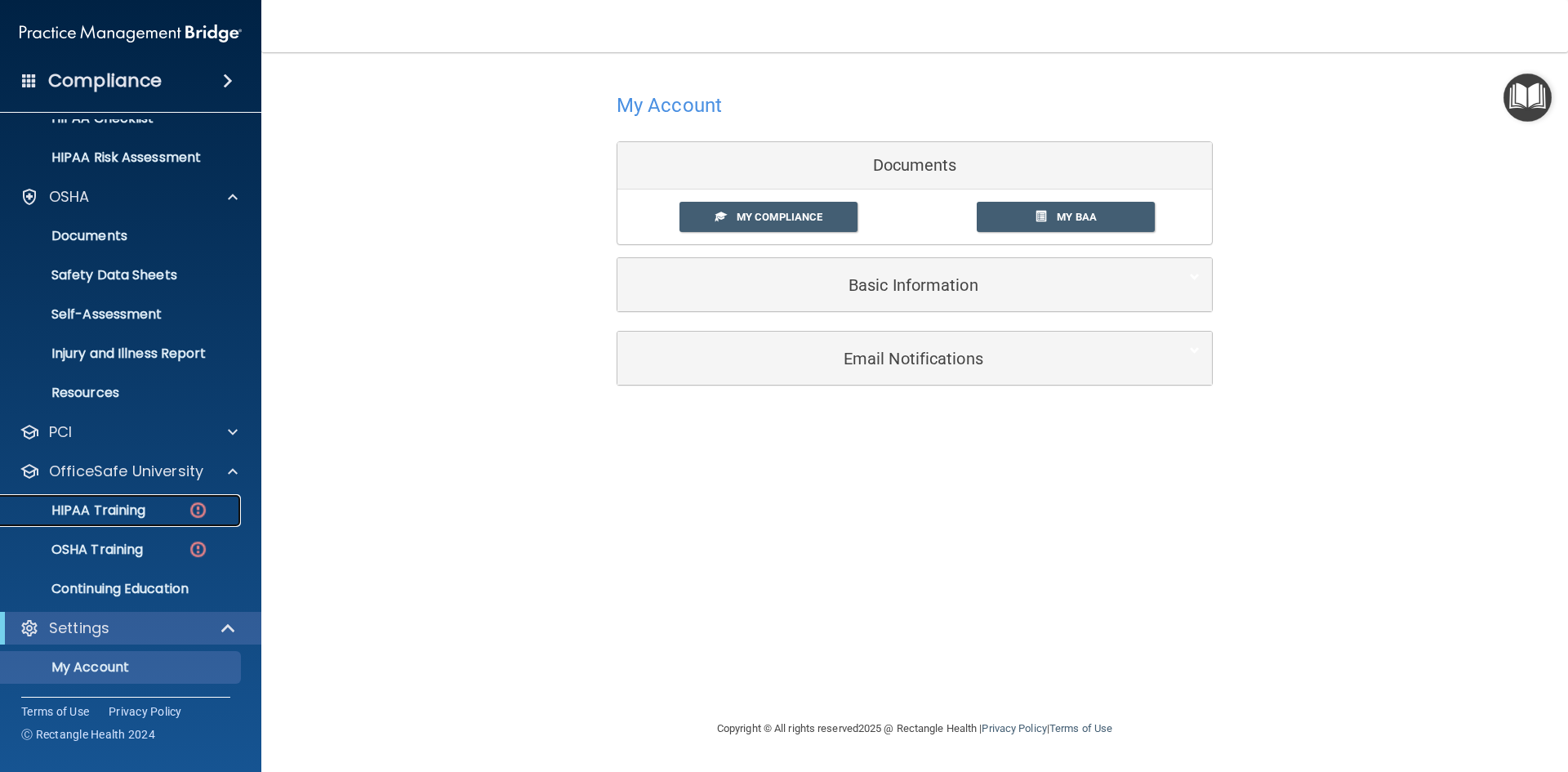
click at [117, 509] on p "HIPAA Training" at bounding box center [78, 510] width 134 height 16
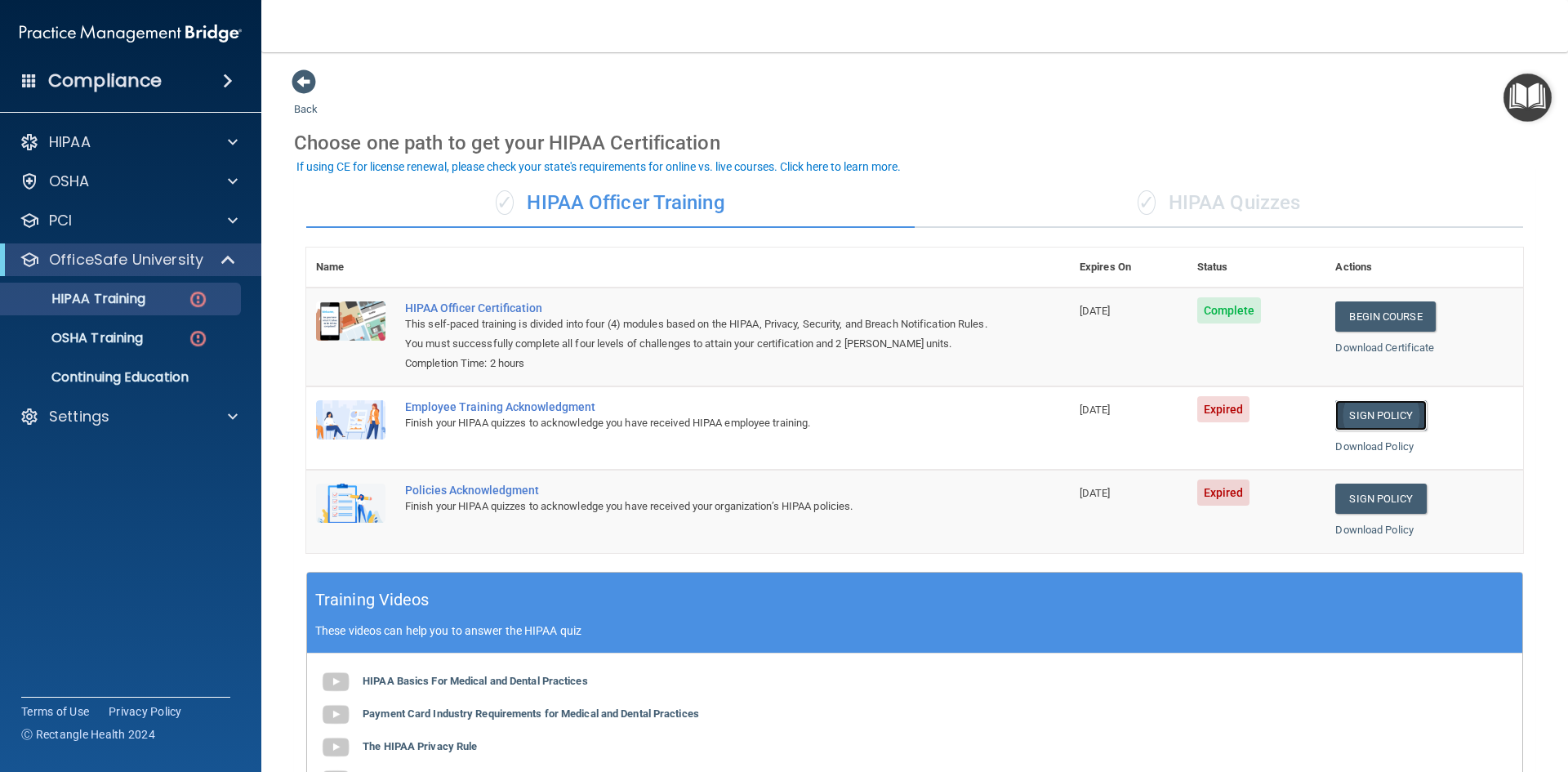
click at [1368, 417] on link "Sign Policy" at bounding box center [1380, 415] width 90 height 30
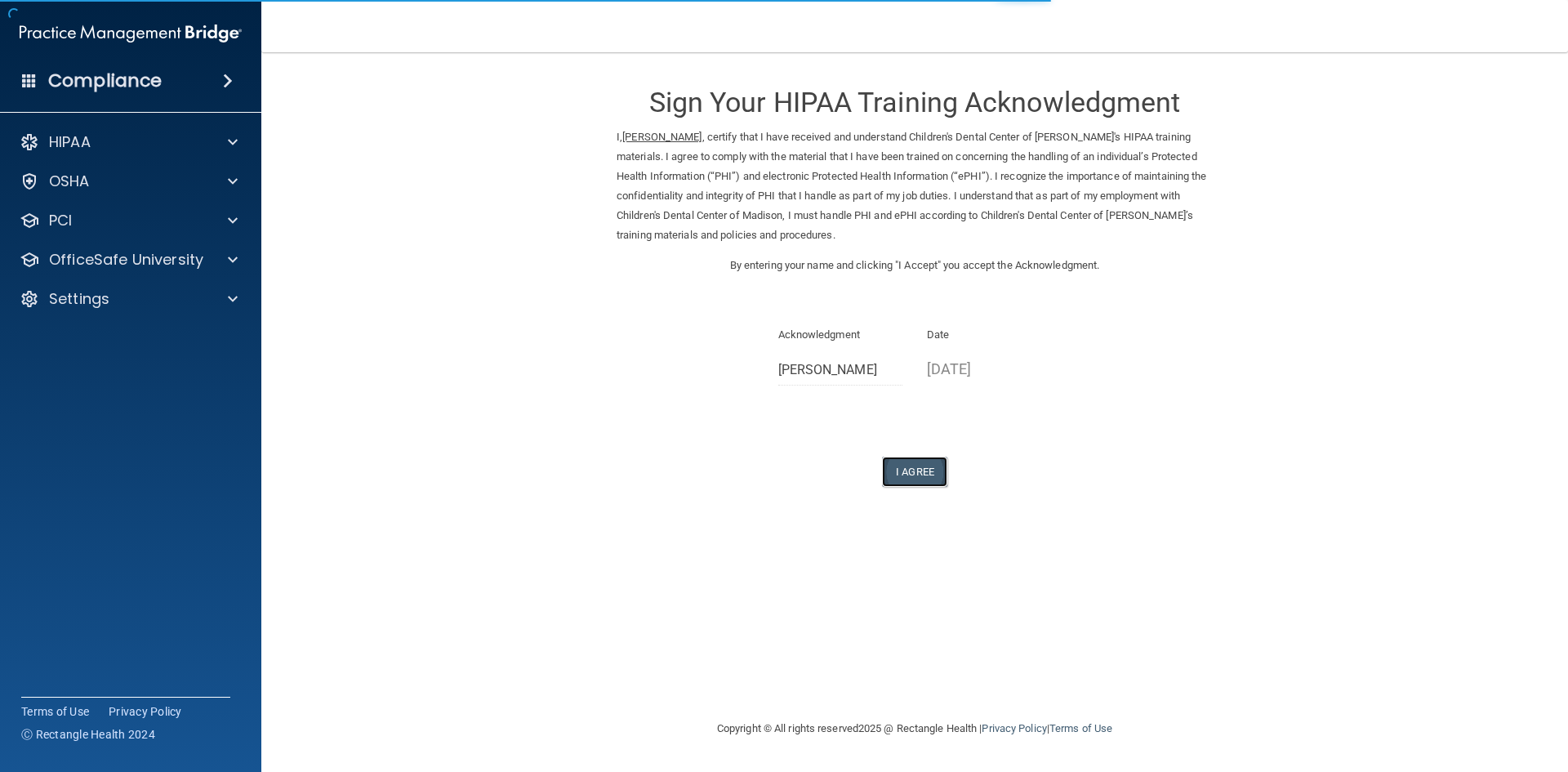
click at [934, 472] on button "I Agree" at bounding box center [914, 472] width 65 height 30
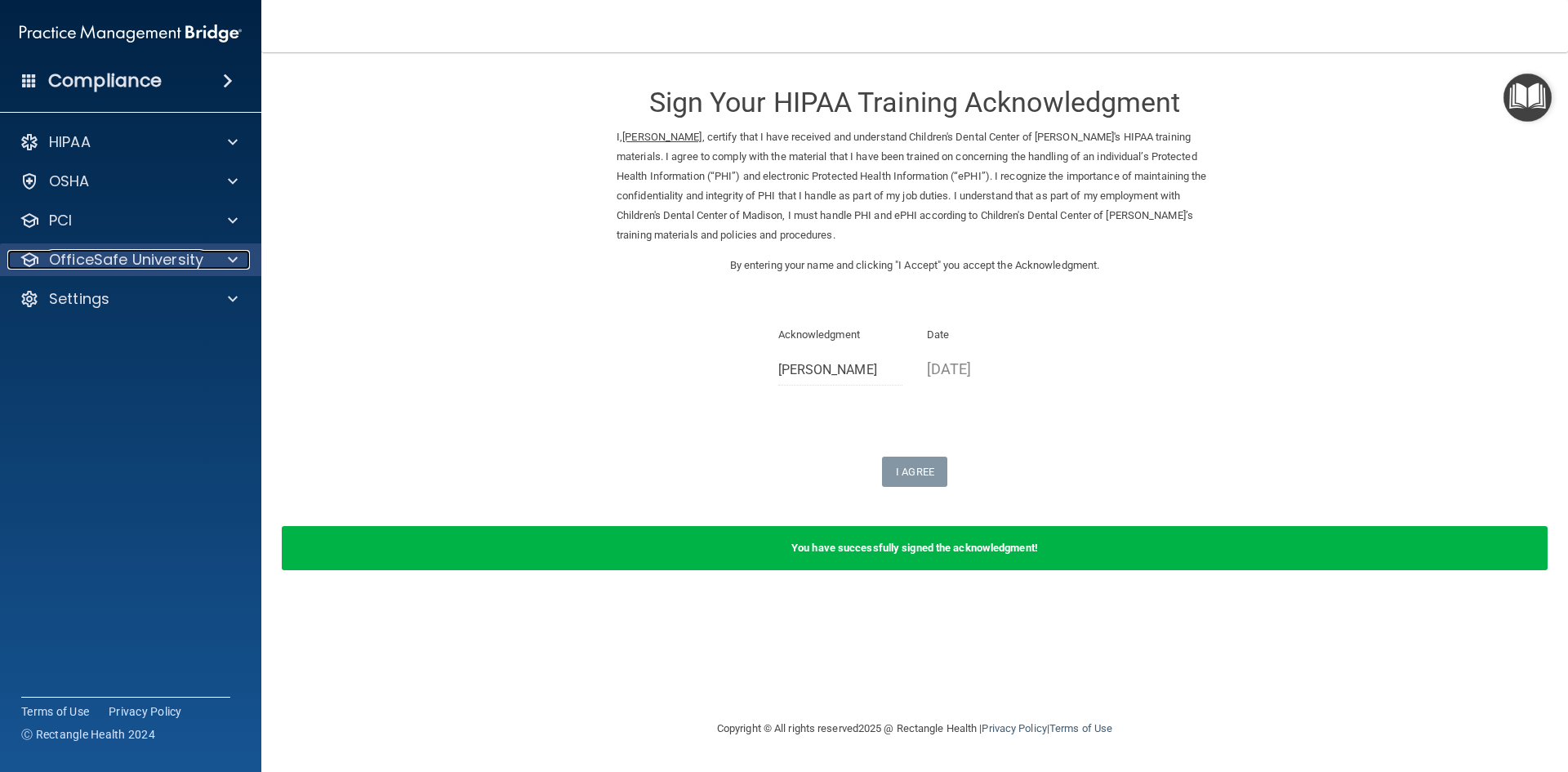
click at [131, 260] on p "OfficeSafe University" at bounding box center [126, 260] width 155 height 19
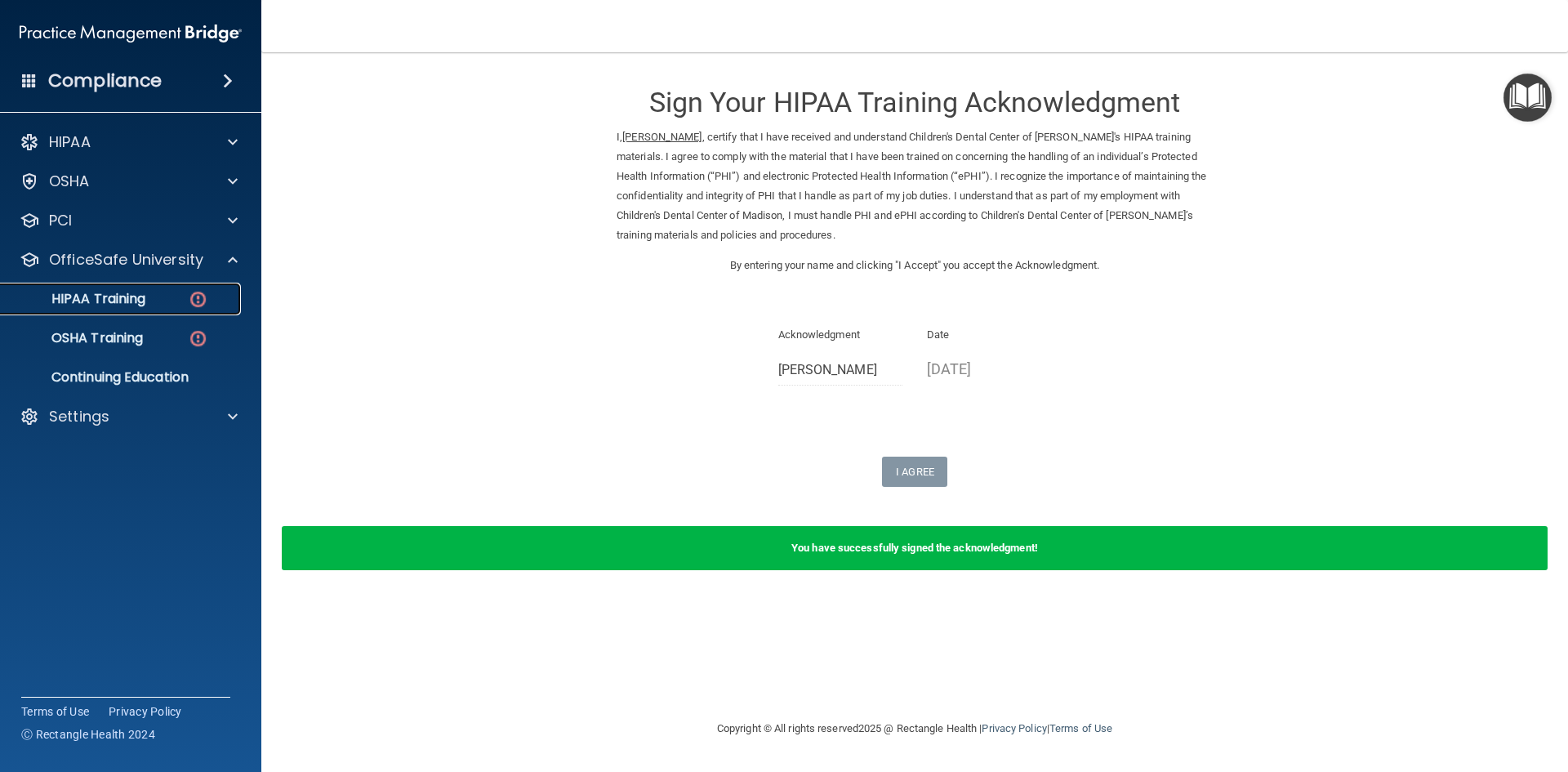
click at [123, 303] on p "HIPAA Training" at bounding box center [78, 298] width 134 height 16
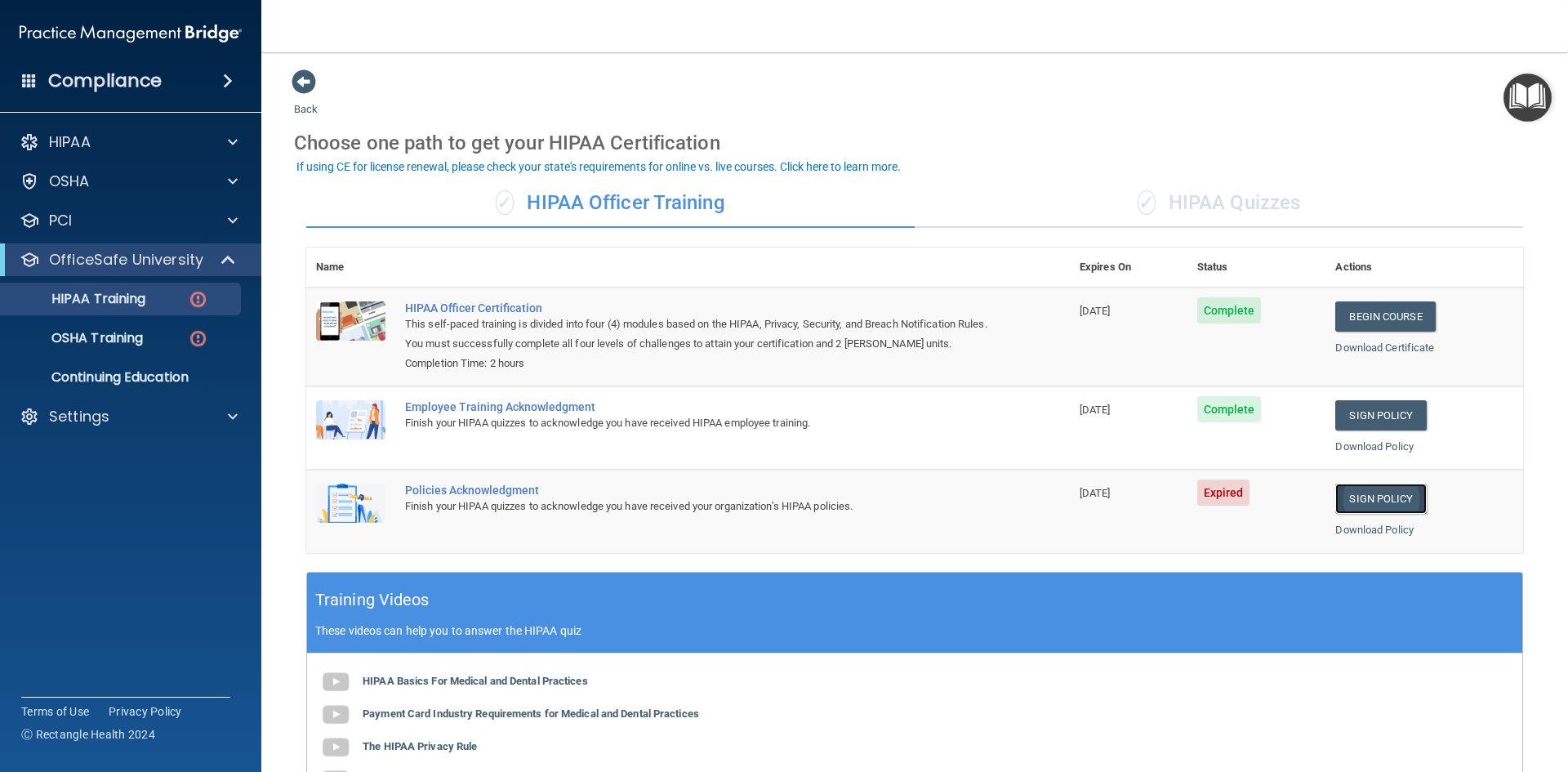
click at [1385, 495] on link "Sign Policy" at bounding box center [1380, 499] width 90 height 30
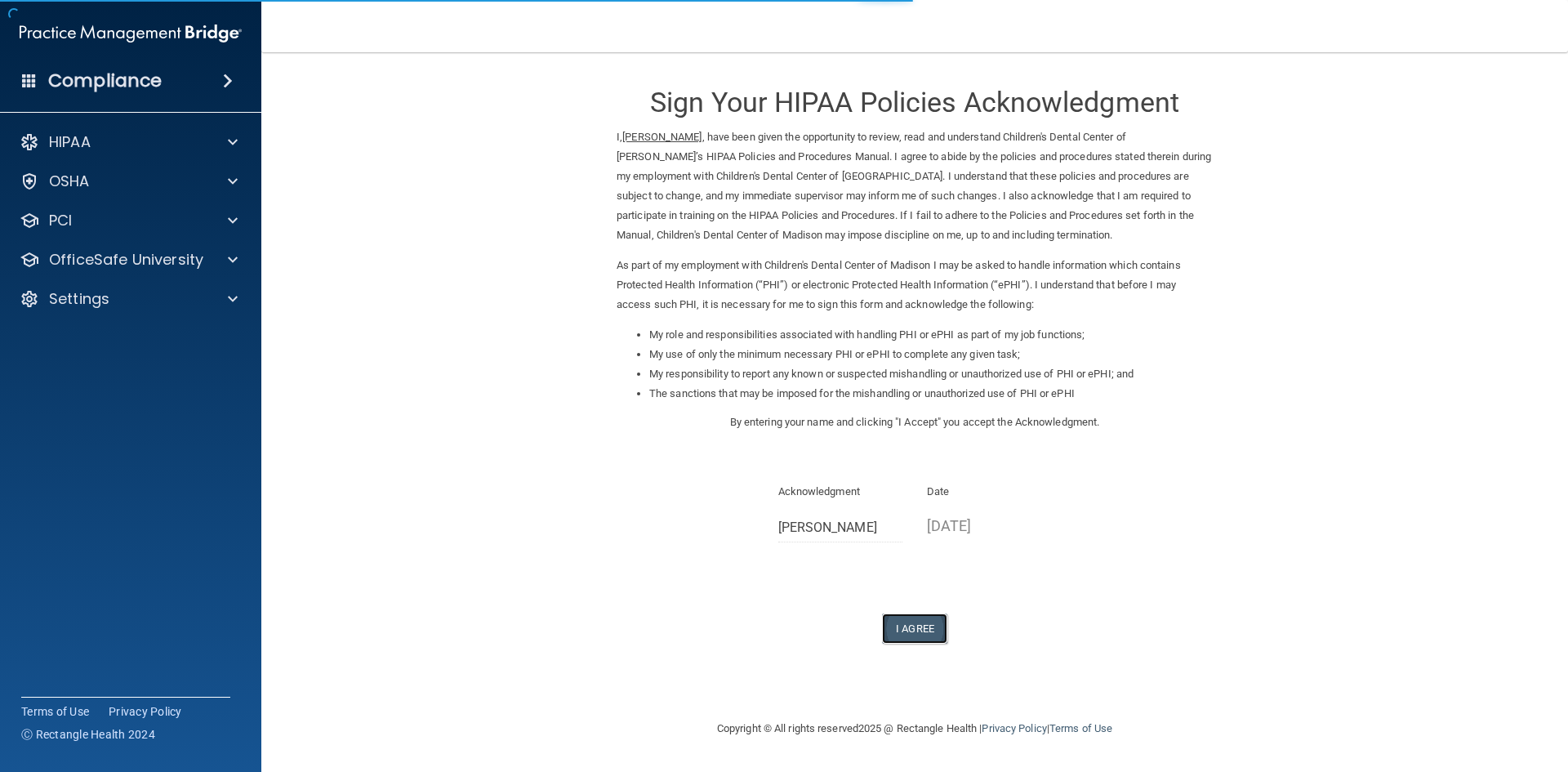
click at [915, 624] on button "I Agree" at bounding box center [914, 629] width 65 height 30
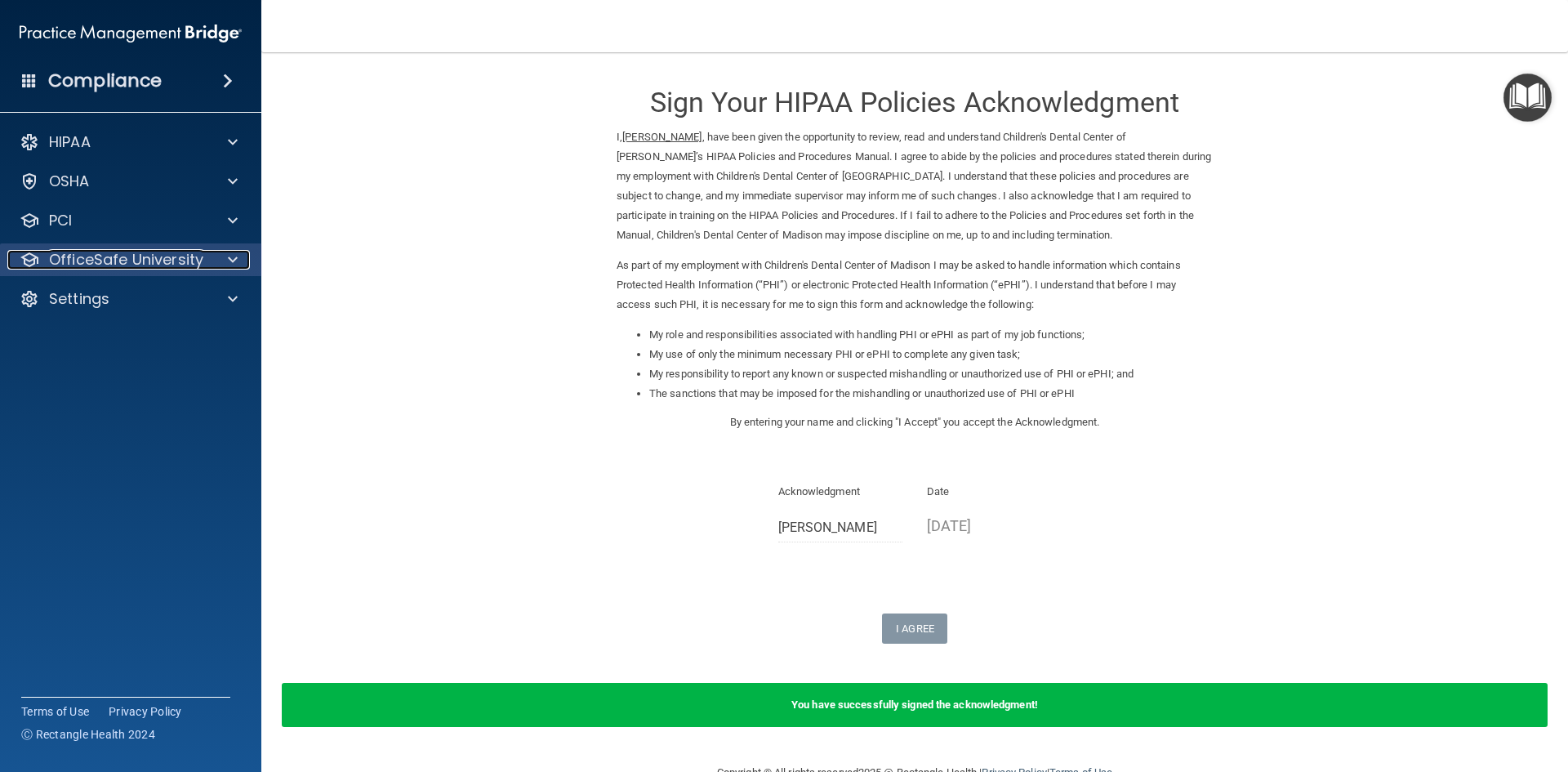
click at [99, 265] on p "OfficeSafe University" at bounding box center [126, 260] width 155 height 19
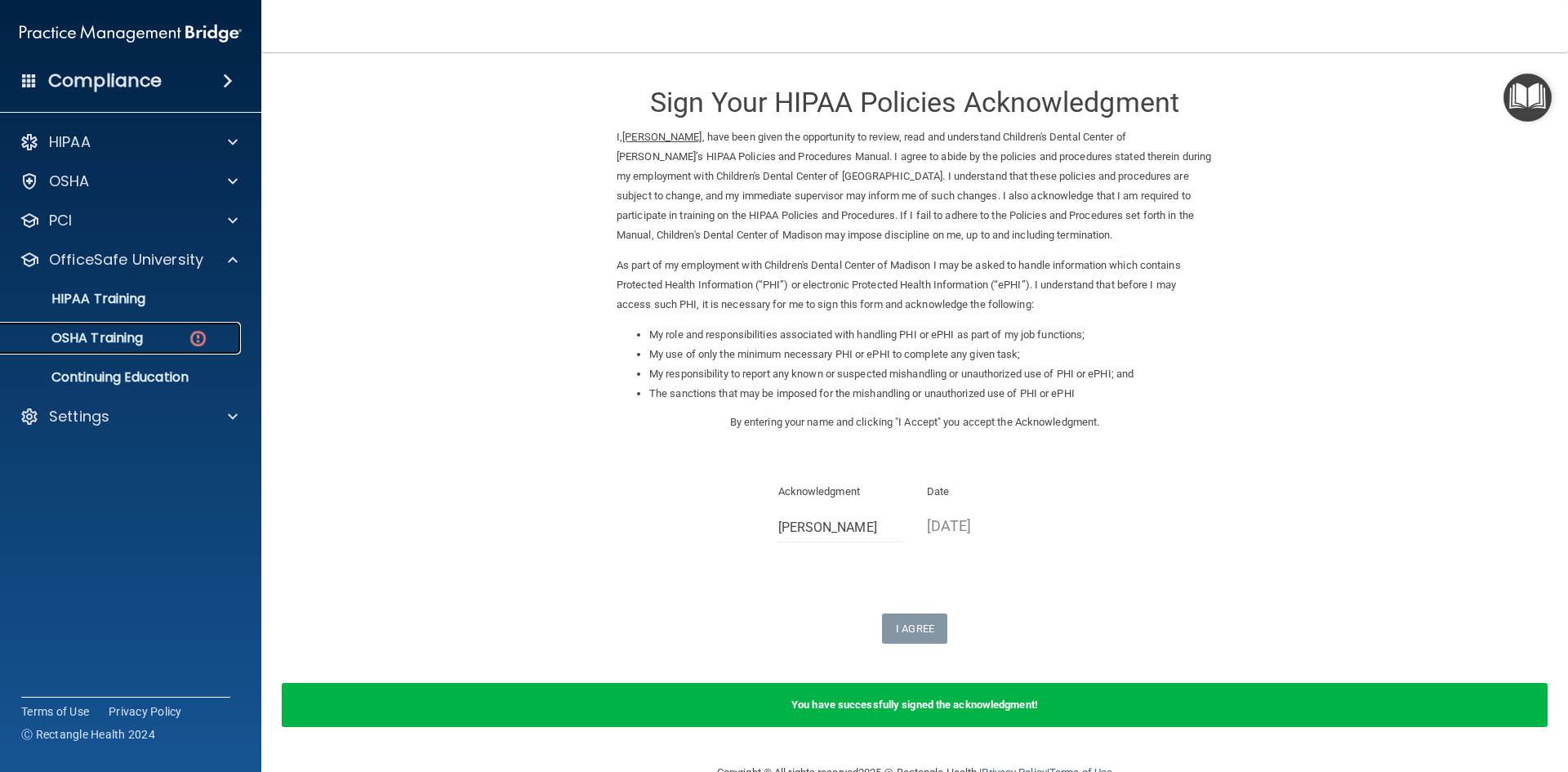
click at [90, 338] on p "OSHA Training" at bounding box center [77, 337] width 133 height 16
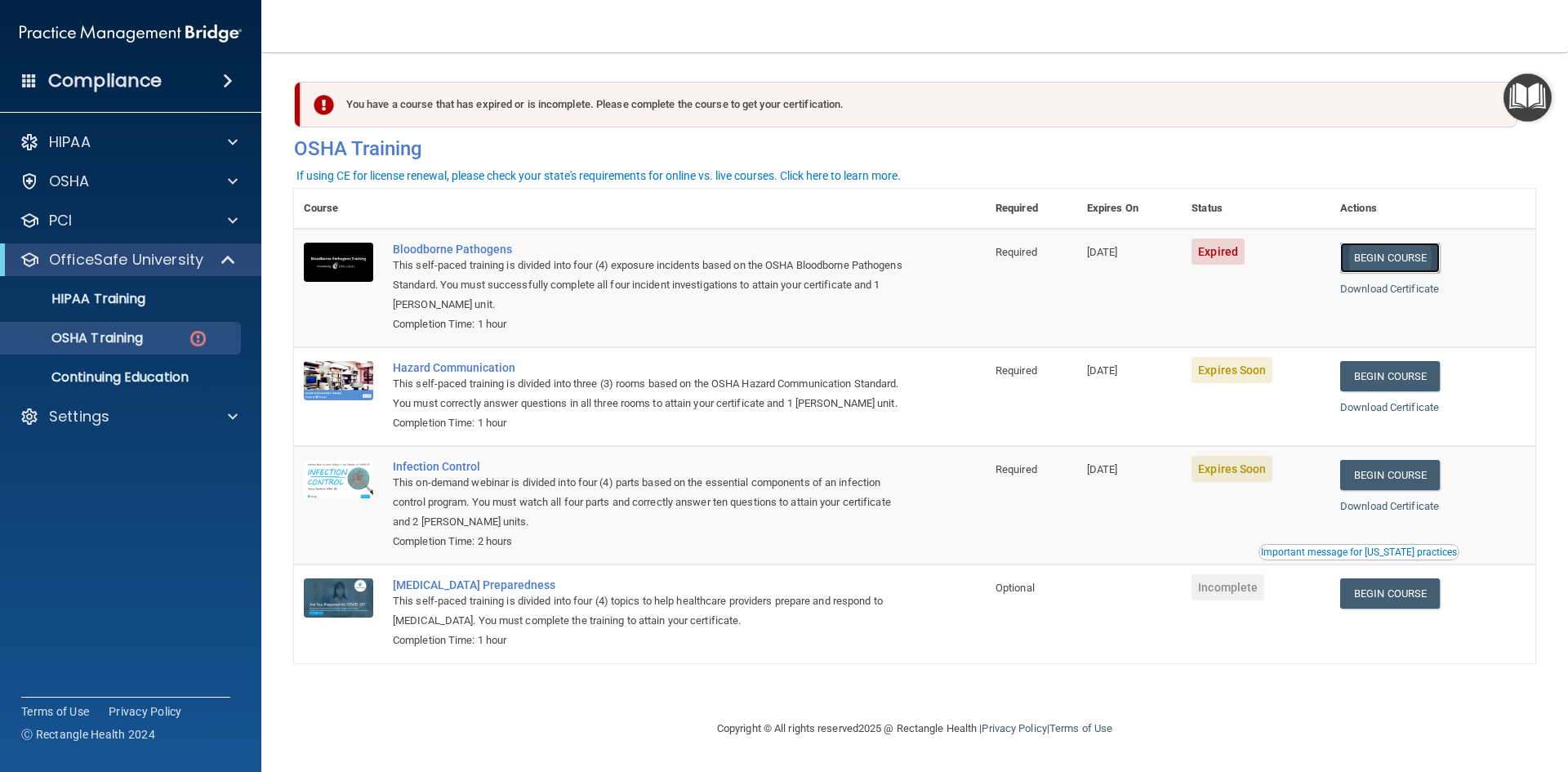
click at [1404, 249] on link "Begin Course" at bounding box center [1390, 258] width 100 height 30
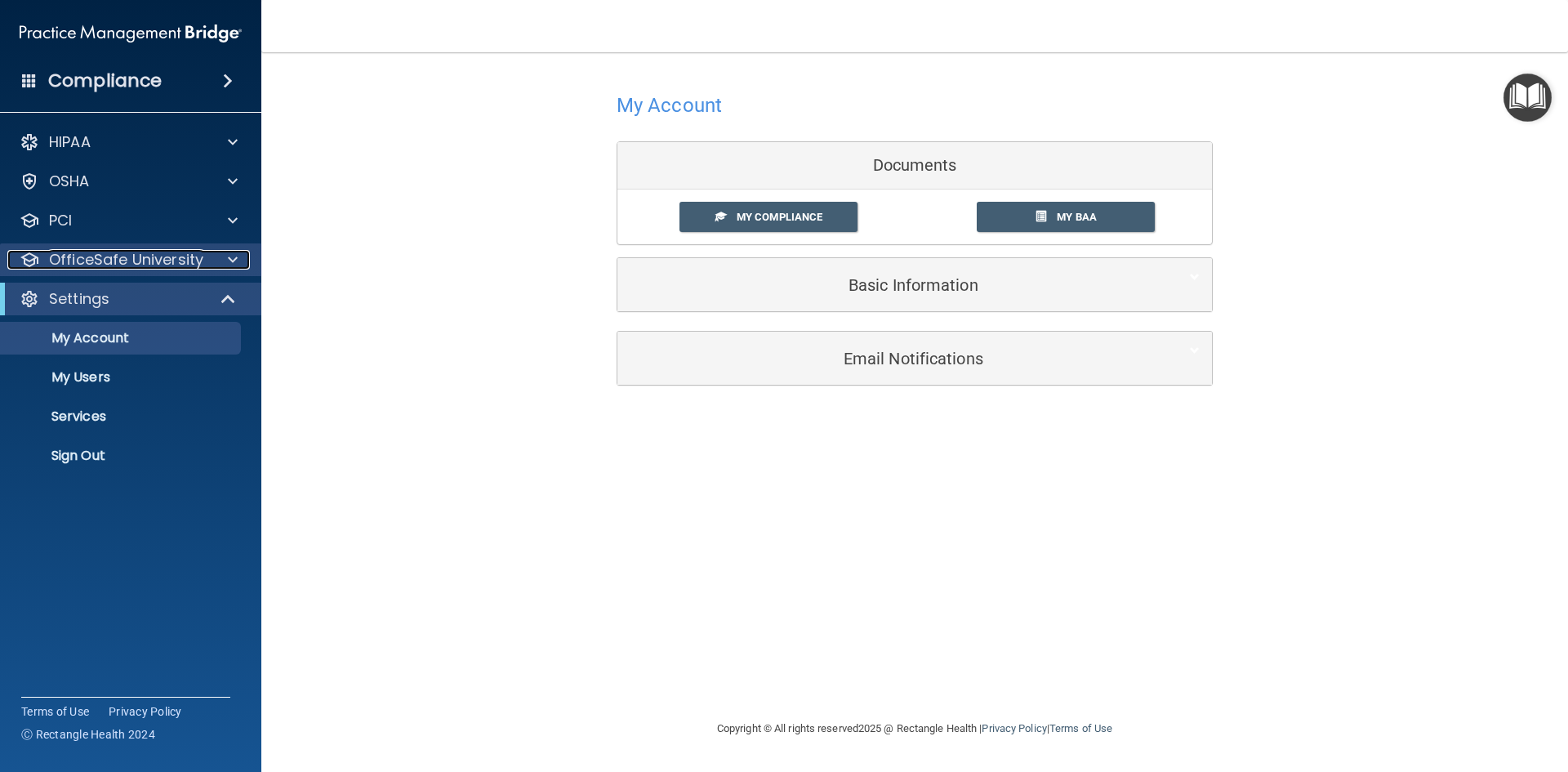
click at [99, 268] on p "OfficeSafe University" at bounding box center [126, 260] width 155 height 19
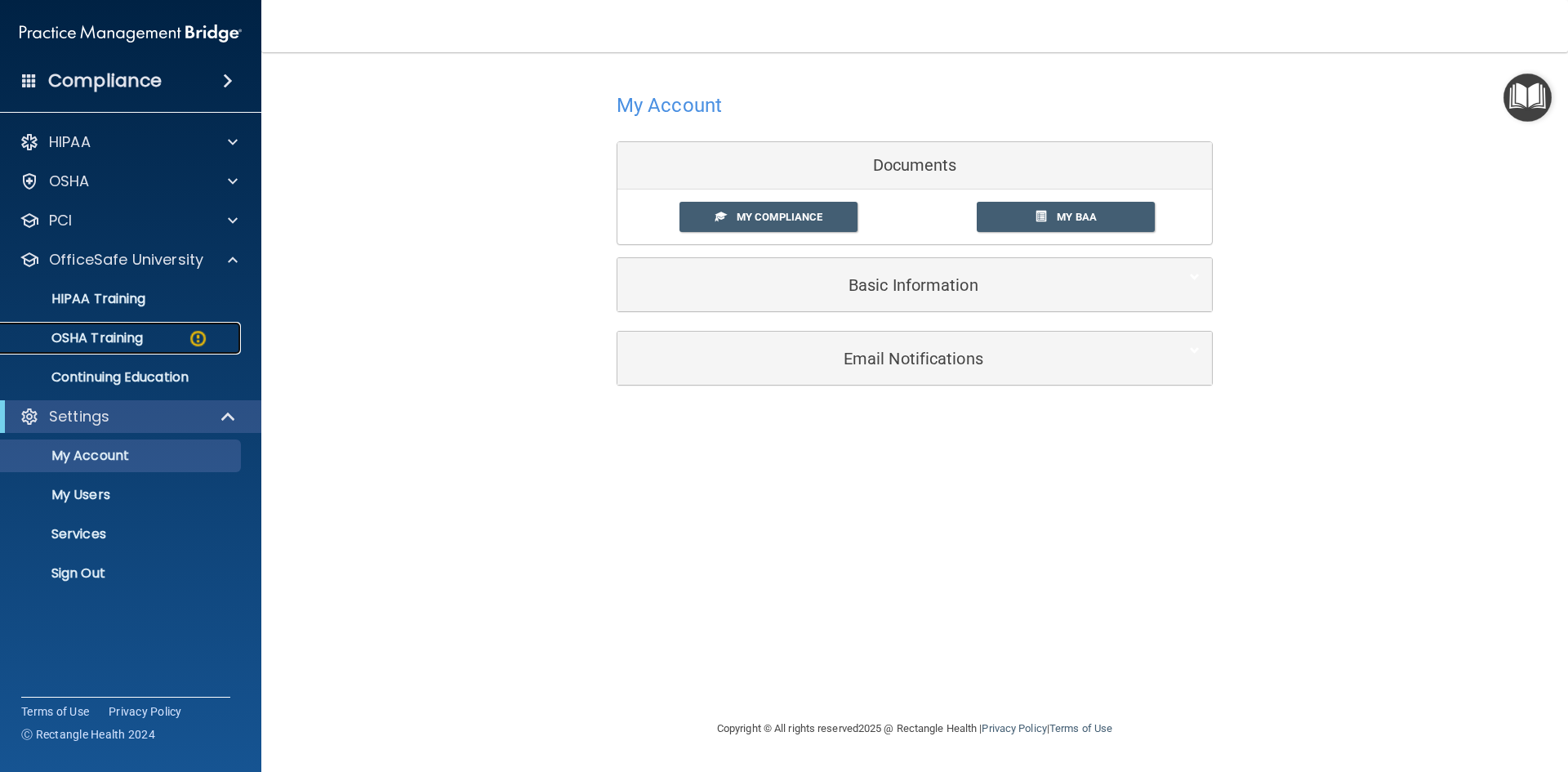
click at [96, 336] on p "OSHA Training" at bounding box center [77, 337] width 133 height 16
